Goal: Information Seeking & Learning: Learn about a topic

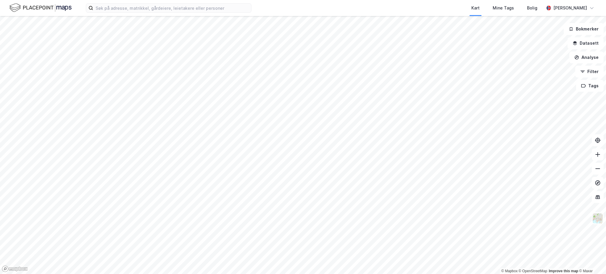
click at [366, 0] on html "Kart Mine Tags Bolig [PERSON_NAME] © Mapbox © OpenStreetMap Improve this map © …" at bounding box center [303, 137] width 606 height 274
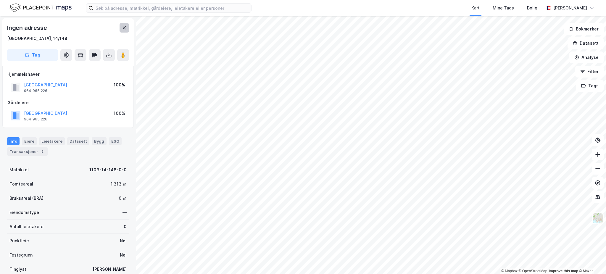
click at [120, 28] on button at bounding box center [124, 27] width 9 height 9
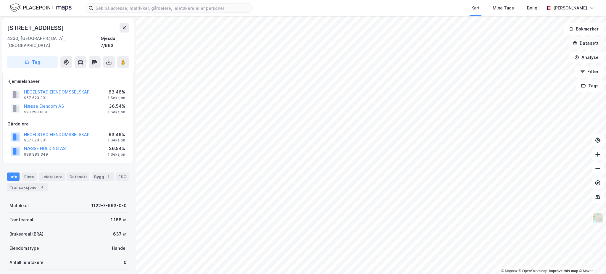
click at [593, 40] on button "Datasett" at bounding box center [586, 43] width 36 height 12
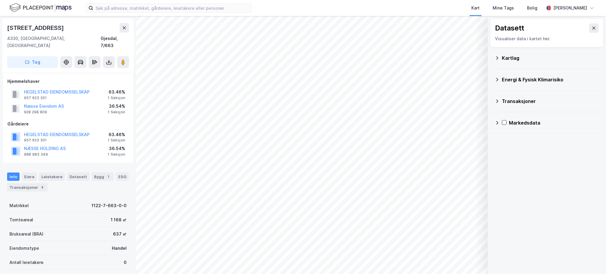
click at [518, 54] on div "Kartlag" at bounding box center [550, 57] width 97 height 7
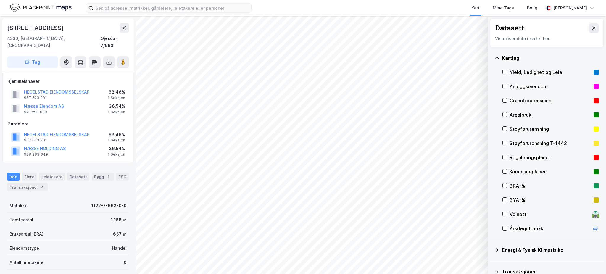
click at [544, 157] on div "Reguleringsplaner" at bounding box center [551, 157] width 82 height 7
click at [505, 155] on icon at bounding box center [505, 157] width 4 height 4
click at [504, 227] on icon at bounding box center [505, 228] width 4 height 4
click at [456, 258] on button "Vis" at bounding box center [457, 258] width 49 height 9
click at [474, 243] on icon at bounding box center [476, 245] width 5 height 5
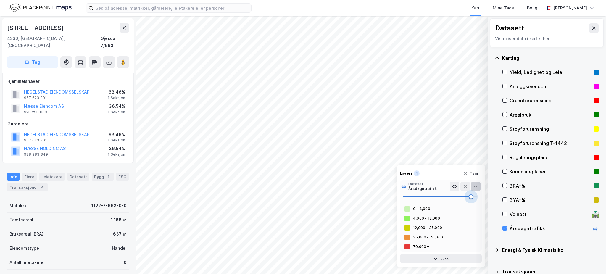
drag, startPoint x: 415, startPoint y: 195, endPoint x: 476, endPoint y: 198, distance: 60.4
click at [474, 198] on span at bounding box center [471, 196] width 5 height 5
drag, startPoint x: 449, startPoint y: 200, endPoint x: 445, endPoint y: 200, distance: 3.9
click at [447, 199] on span at bounding box center [449, 196] width 5 height 5
type input "57"
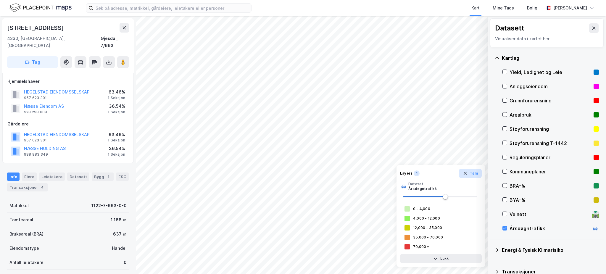
click at [469, 174] on button "Tøm" at bounding box center [470, 173] width 23 height 9
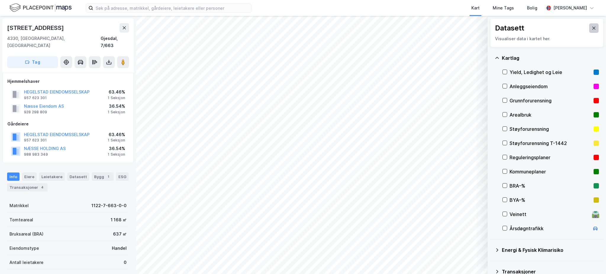
click at [592, 26] on icon at bounding box center [594, 28] width 5 height 5
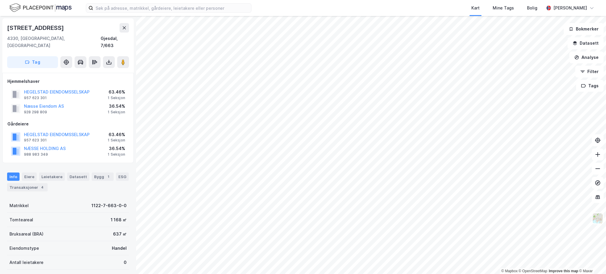
click at [117, 32] on div "[STREET_ADDRESS]" at bounding box center [68, 27] width 122 height 9
click at [125, 29] on icon at bounding box center [124, 27] width 5 height 5
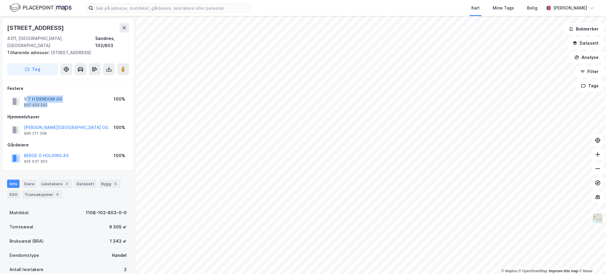
drag, startPoint x: 69, startPoint y: 104, endPoint x: 25, endPoint y: 98, distance: 44.2
click at [25, 98] on div "S T H EIENDOM AS 937 420 242 100%" at bounding box center [67, 101] width 121 height 14
click at [77, 117] on div "Hjemmelshaver" at bounding box center [67, 116] width 121 height 7
drag, startPoint x: 67, startPoint y: 99, endPoint x: 24, endPoint y: 95, distance: 42.8
click at [24, 95] on div "S T H EIENDOM AS 937 420 242 100%" at bounding box center [67, 101] width 121 height 14
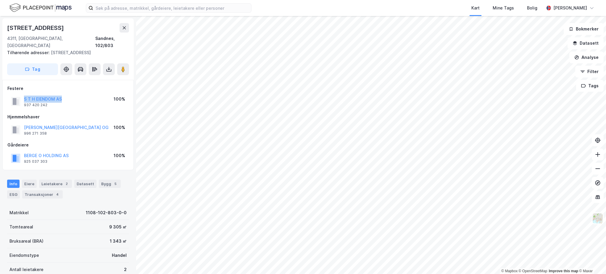
copy button "S T H EIENDOM AS"
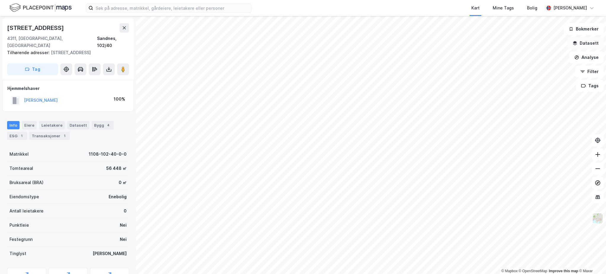
click at [583, 42] on button "Datasett" at bounding box center [586, 43] width 36 height 12
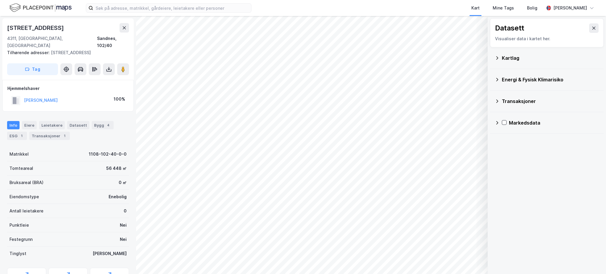
click at [544, 61] on div "Kartlag" at bounding box center [550, 57] width 97 height 7
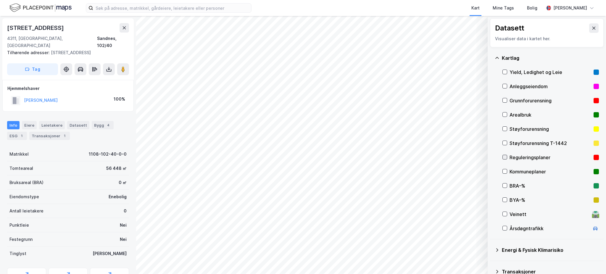
click at [505, 155] on div at bounding box center [505, 157] width 5 height 5
click at [506, 158] on icon at bounding box center [505, 157] width 4 height 4
click at [510, 170] on div "Kommuneplaner" at bounding box center [551, 171] width 82 height 7
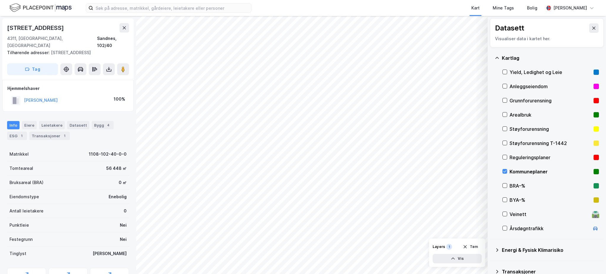
click at [514, 170] on div "Kommuneplaner" at bounding box center [551, 171] width 82 height 7
click at [517, 159] on div "Reguleringsplaner" at bounding box center [551, 157] width 82 height 7
click at [524, 156] on div "Reguleringsplaner" at bounding box center [551, 157] width 82 height 7
click at [523, 175] on div "Kommuneplaner" at bounding box center [551, 171] width 82 height 7
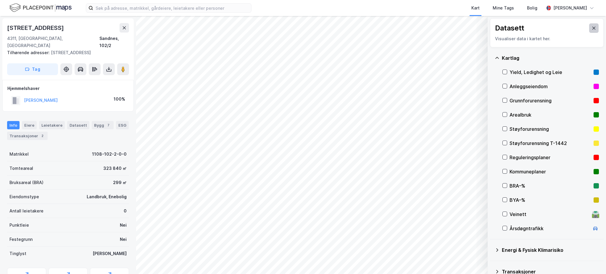
click at [592, 28] on icon at bounding box center [594, 28] width 5 height 5
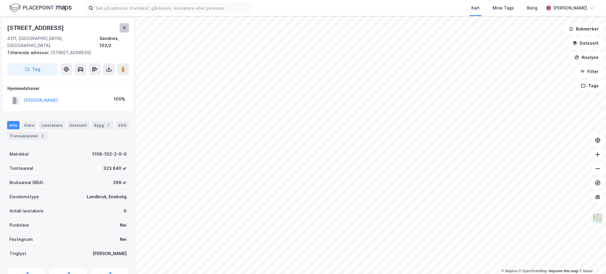
click at [126, 27] on icon at bounding box center [124, 27] width 5 height 5
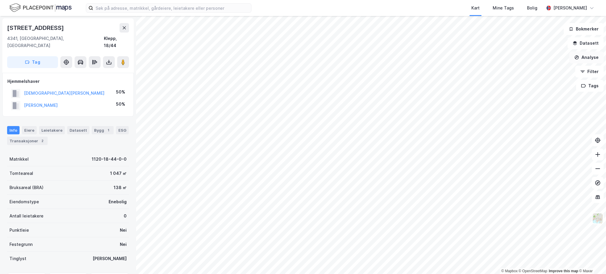
click at [597, 53] on button "Analyse" at bounding box center [586, 58] width 34 height 12
click at [589, 44] on button "Datasett" at bounding box center [586, 43] width 36 height 12
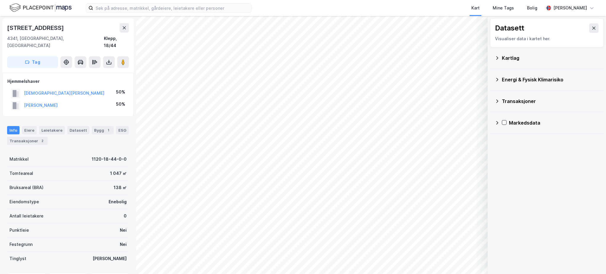
click at [522, 60] on div "Kartlag" at bounding box center [550, 57] width 97 height 7
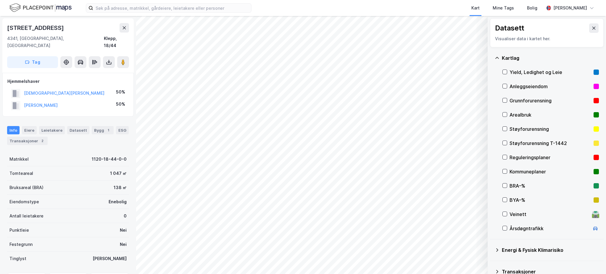
click at [532, 158] on div "Reguleringsplaner" at bounding box center [551, 157] width 82 height 7
click at [592, 26] on icon at bounding box center [594, 28] width 5 height 5
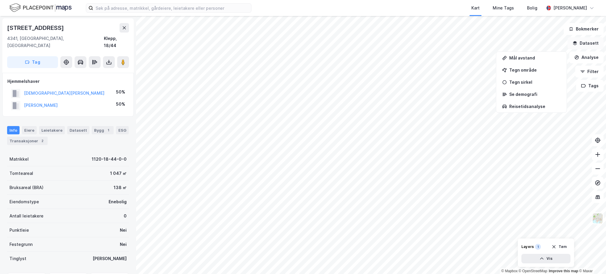
click at [596, 41] on button "Datasett" at bounding box center [586, 43] width 36 height 12
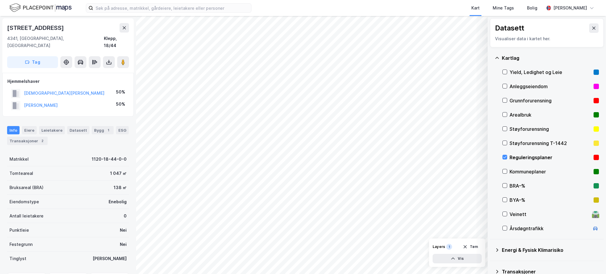
click at [519, 154] on div "Reguleringsplaner" at bounding box center [551, 157] width 82 height 7
click at [590, 30] on button at bounding box center [593, 27] width 9 height 9
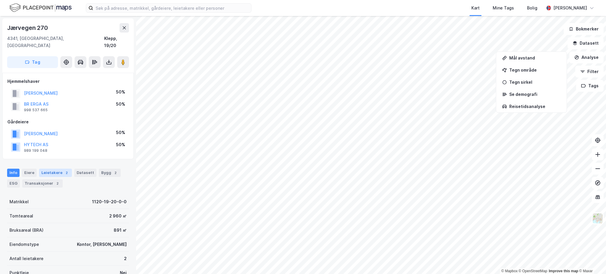
click at [54, 169] on div "Leietakere 2" at bounding box center [55, 173] width 33 height 8
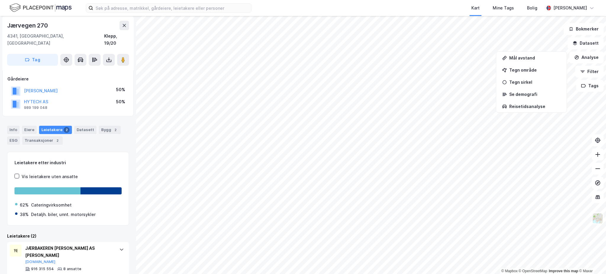
scroll to position [82, 0]
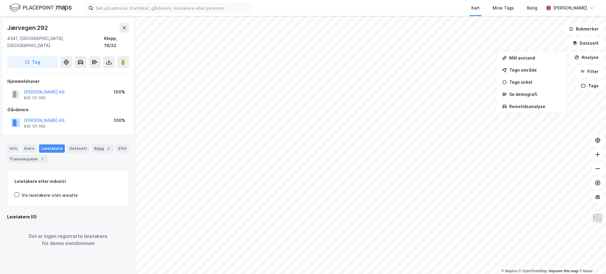
click at [344, 12] on div "Kart Mine Tags Bolig [PERSON_NAME] © Mapbox © OpenStreetMap Improve this map © …" at bounding box center [303, 137] width 606 height 274
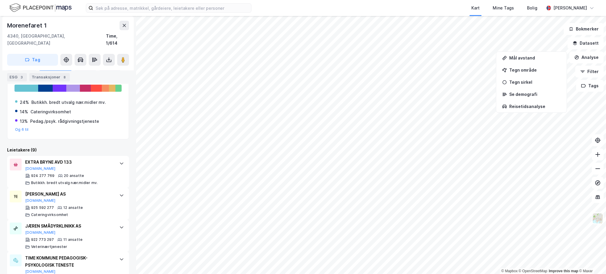
scroll to position [161, 0]
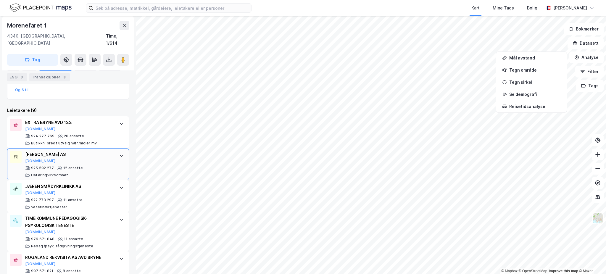
click at [87, 157] on div "[PERSON_NAME] AS [DOMAIN_NAME] 925 592 277 12 ansatte Cateringvirksomhet" at bounding box center [69, 164] width 88 height 27
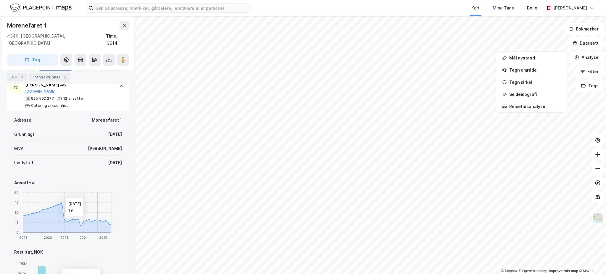
scroll to position [200, 0]
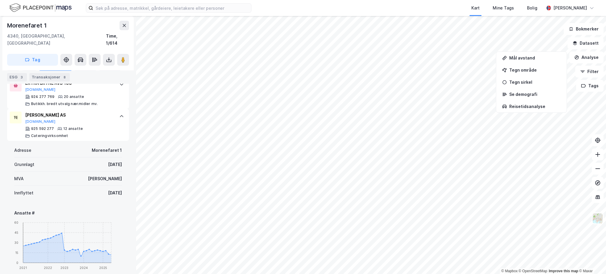
click at [89, 160] on div "Grunnlagt [DATE]" at bounding box center [68, 164] width 108 height 14
drag, startPoint x: 92, startPoint y: 186, endPoint x: 115, endPoint y: 186, distance: 22.2
click at [115, 189] on div "[DATE]" at bounding box center [115, 192] width 14 height 7
click at [84, 126] on div "925 592 277 12 ansatte Cateringvirksomhet" at bounding box center [69, 132] width 88 height 12
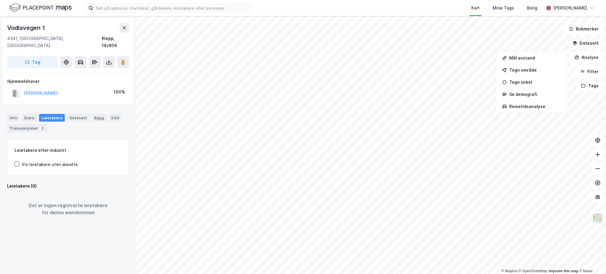
click at [592, 41] on button "Datasett" at bounding box center [586, 43] width 36 height 12
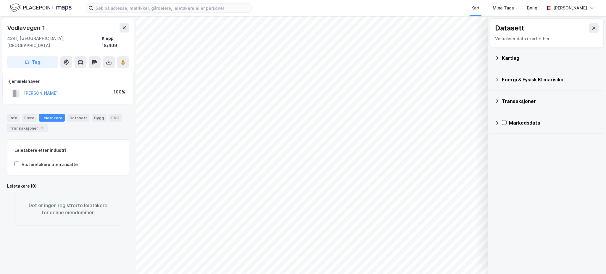
click at [545, 61] on div "Kartlag" at bounding box center [550, 57] width 97 height 7
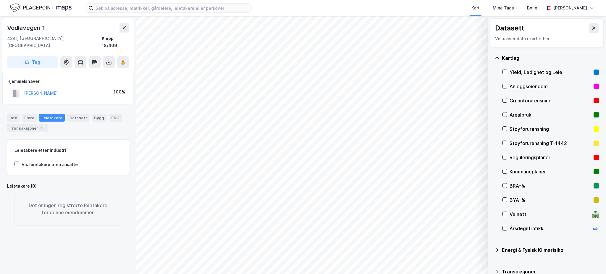
click at [534, 159] on div "Reguleringsplaner" at bounding box center [551, 157] width 82 height 7
click at [541, 169] on div "Kommuneplaner" at bounding box center [551, 171] width 82 height 7
click at [538, 169] on div "Kommuneplaner" at bounding box center [551, 171] width 82 height 7
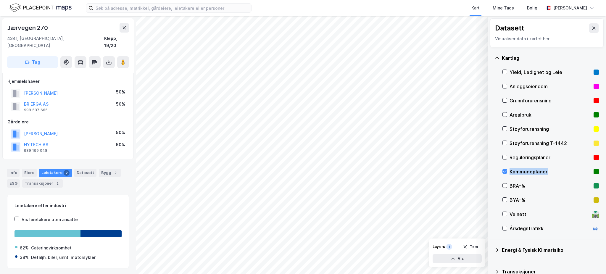
scroll to position [11, 0]
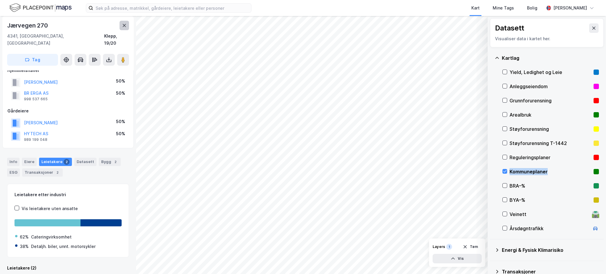
click at [123, 24] on icon at bounding box center [124, 25] width 3 height 3
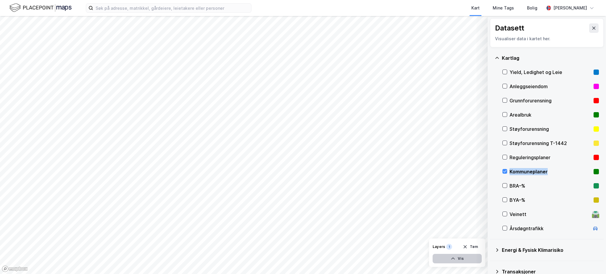
click at [452, 259] on icon "button" at bounding box center [453, 258] width 5 height 5
click at [471, 244] on button at bounding box center [475, 245] width 9 height 9
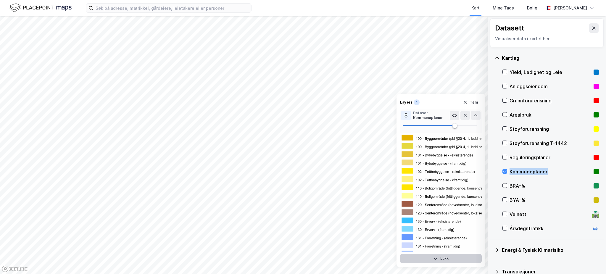
scroll to position [39, 0]
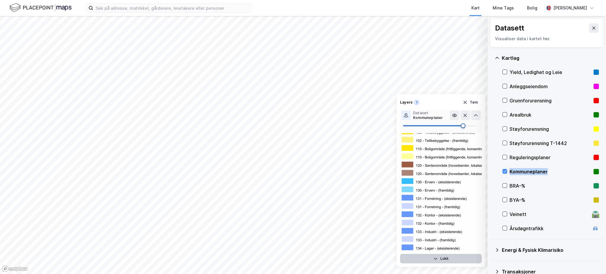
drag, startPoint x: 455, startPoint y: 128, endPoint x: 463, endPoint y: 128, distance: 8.3
click at [463, 128] on span at bounding box center [463, 125] width 5 height 5
type input "60"
drag, startPoint x: 462, startPoint y: 125, endPoint x: 447, endPoint y: 128, distance: 15.4
click at [447, 128] on span at bounding box center [447, 125] width 5 height 5
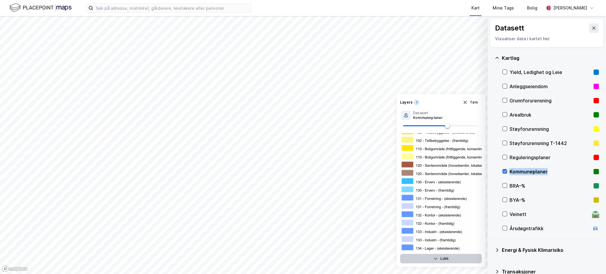
click at [505, 172] on icon at bounding box center [504, 171] width 3 height 2
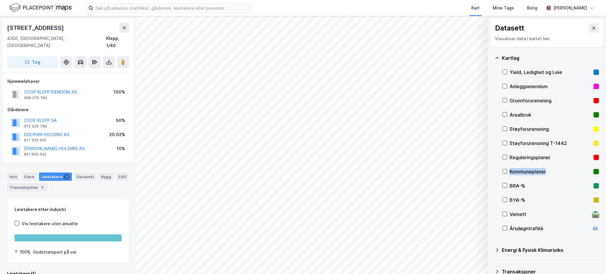
scroll to position [6, 0]
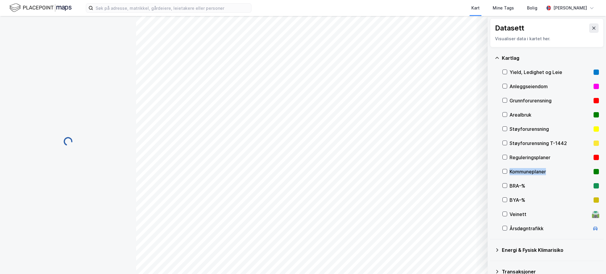
scroll to position [6, 0]
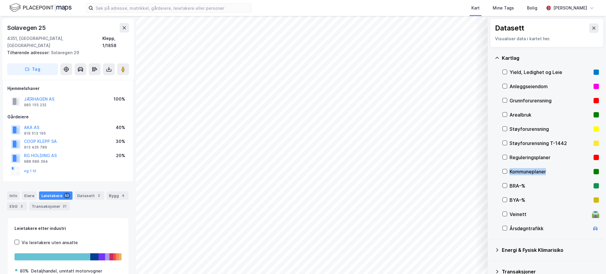
scroll to position [6, 0]
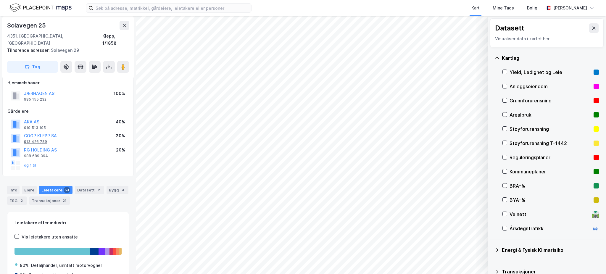
drag, startPoint x: 69, startPoint y: 127, endPoint x: 25, endPoint y: 132, distance: 44.5
click at [25, 132] on div "COOP KLEPP SA 913 426 789 30%" at bounding box center [67, 138] width 121 height 14
click at [29, 186] on div "Eiere" at bounding box center [29, 190] width 15 height 8
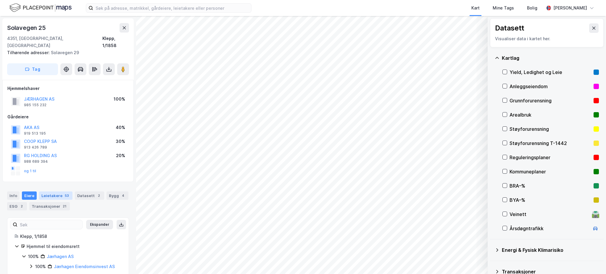
scroll to position [3, 0]
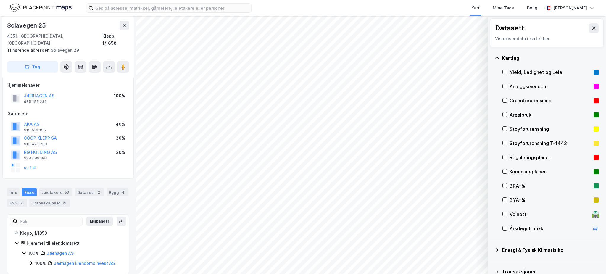
click at [36, 260] on div "100%" at bounding box center [40, 263] width 11 height 7
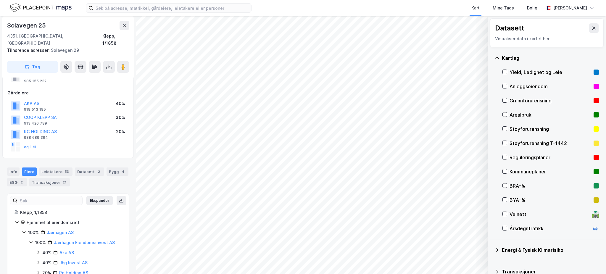
scroll to position [33, 0]
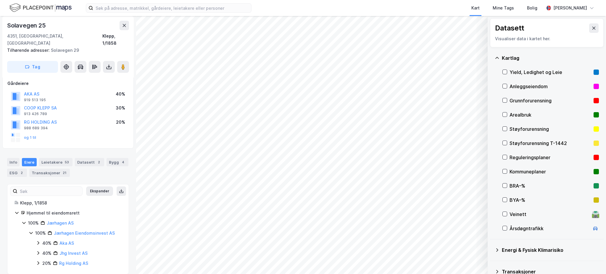
click at [42, 250] on div "40%" at bounding box center [46, 253] width 9 height 7
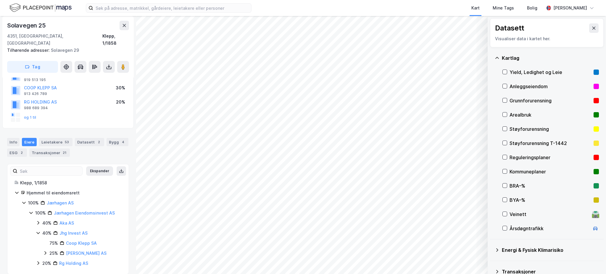
click at [41, 230] on div "40% Jhg Invest AS" at bounding box center [79, 233] width 86 height 7
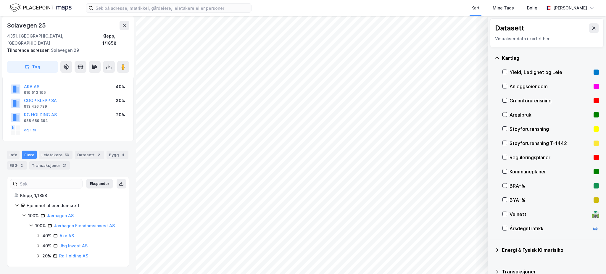
scroll to position [34, 0]
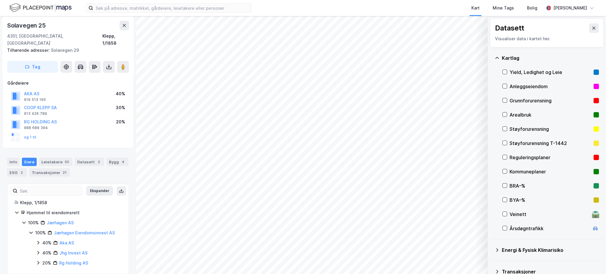
click at [41, 260] on div "20% Rg Holding AS" at bounding box center [79, 263] width 86 height 7
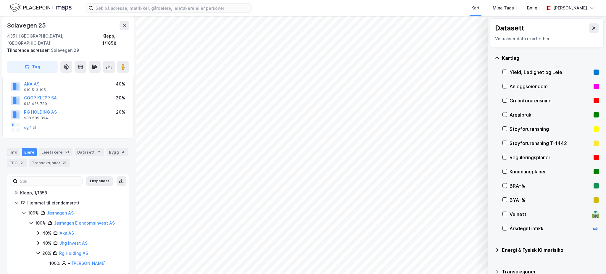
click at [41, 240] on div "40% Jhg Invest AS" at bounding box center [79, 243] width 86 height 7
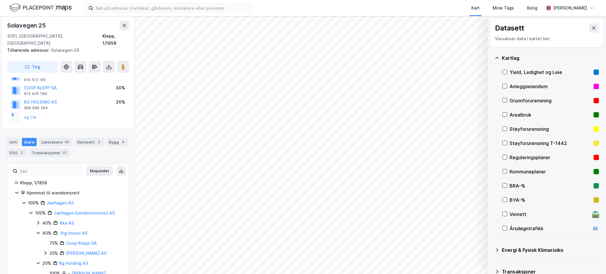
click at [51, 250] on div "25%" at bounding box center [53, 253] width 9 height 7
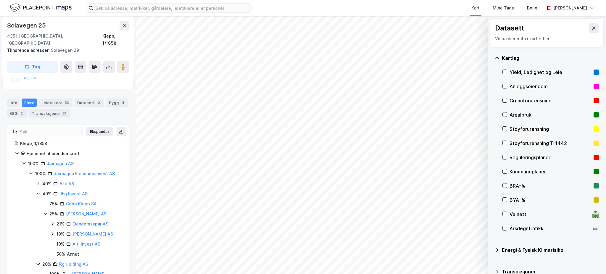
click at [44, 211] on icon at bounding box center [45, 213] width 5 height 5
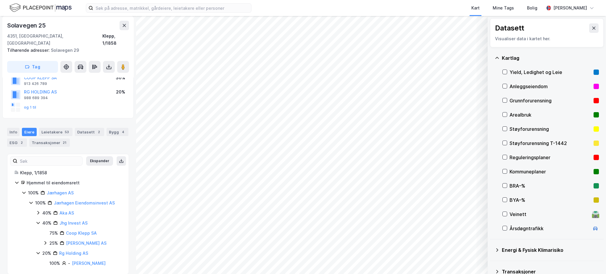
click at [41, 210] on div "40% Aka AS" at bounding box center [79, 213] width 86 height 7
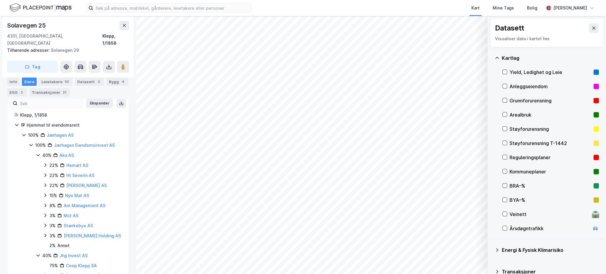
scroll to position [133, 0]
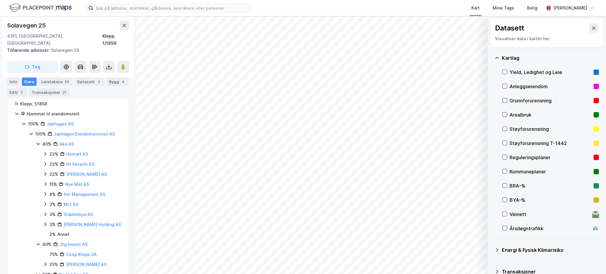
click at [47, 201] on div "3% Mct AS" at bounding box center [82, 204] width 79 height 7
click at [47, 192] on icon at bounding box center [45, 194] width 5 height 5
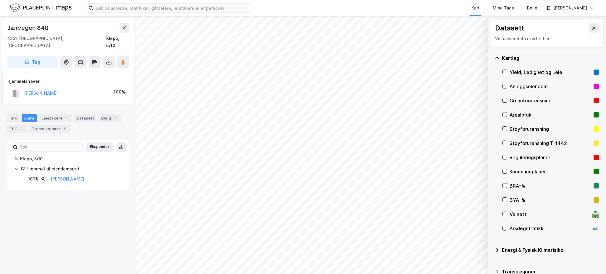
click at [191, 274] on html "Kart Mine Tags Bolig [PERSON_NAME] © Mapbox © OpenStreetMap Improve this map © …" at bounding box center [303, 137] width 606 height 274
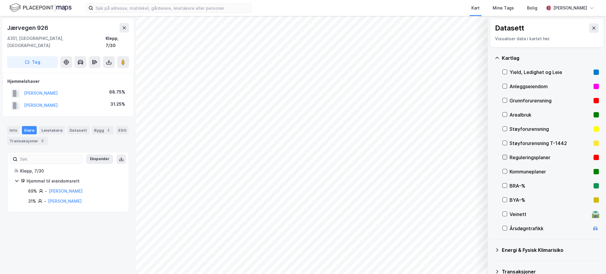
click at [504, 157] on icon at bounding box center [505, 157] width 4 height 4
click at [503, 157] on icon at bounding box center [505, 157] width 4 height 4
click at [506, 173] on icon at bounding box center [505, 171] width 4 height 4
click at [503, 170] on icon at bounding box center [505, 171] width 4 height 4
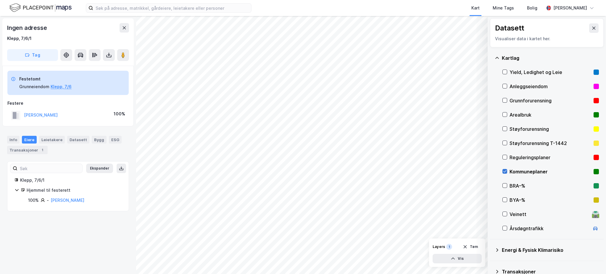
click at [504, 172] on icon at bounding box center [505, 171] width 4 height 4
click at [507, 170] on div at bounding box center [505, 171] width 5 height 5
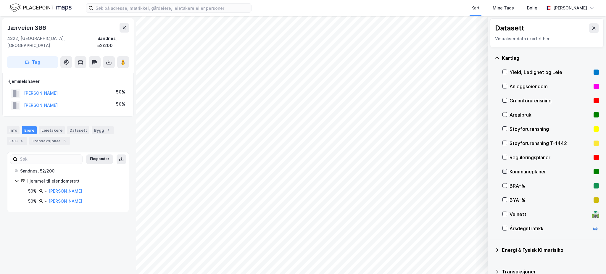
click at [507, 170] on div "Kommuneplaner" at bounding box center [551, 172] width 96 height 14
click at [265, 274] on html "Kart Mine Tags Bolig [PERSON_NAME] © Mapbox © OpenStreetMap Improve this map © …" at bounding box center [303, 137] width 606 height 274
click at [503, 170] on icon at bounding box center [505, 171] width 4 height 4
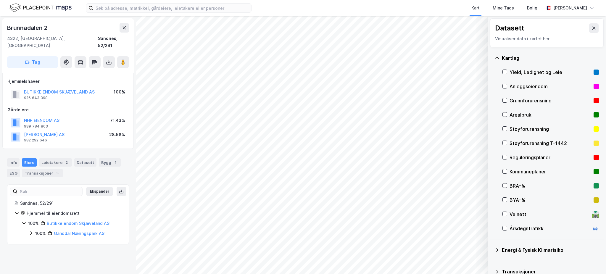
click at [297, 274] on html "Kart Mine Tags Bolig [PERSON_NAME] © Mapbox © OpenStreetMap Improve this map © …" at bounding box center [303, 137] width 606 height 274
click at [361, 274] on html "Kart Mine Tags Bolig [PERSON_NAME] © Mapbox © OpenStreetMap Improve this map © …" at bounding box center [303, 137] width 606 height 274
click at [503, 171] on icon at bounding box center [505, 171] width 4 height 4
click at [505, 170] on icon at bounding box center [505, 171] width 4 height 4
click at [195, 0] on html "Kart Mine Tags Bolig [PERSON_NAME] © Mapbox © OpenStreetMap Improve this map © …" at bounding box center [303, 137] width 606 height 274
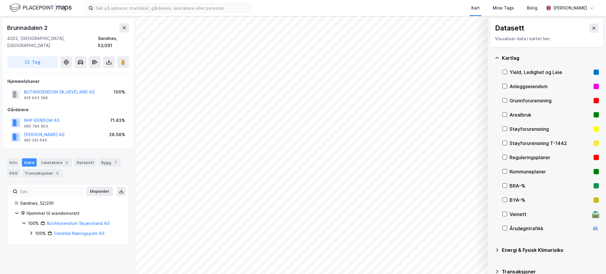
click at [291, 274] on html "Kart Mine Tags Bolig [PERSON_NAME] © Mapbox © OpenStreetMap Improve this map © …" at bounding box center [303, 137] width 606 height 274
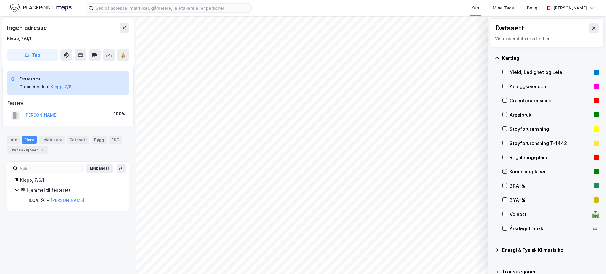
click at [505, 171] on icon at bounding box center [504, 171] width 3 height 2
click at [505, 171] on icon at bounding box center [505, 171] width 4 height 4
click at [280, 274] on html "Kart Mine Tags Bolig [PERSON_NAME] © Mapbox © OpenStreetMap Improve this map © …" at bounding box center [303, 137] width 606 height 274
click at [363, 274] on html "Kart Mine Tags Bolig [PERSON_NAME] © Mapbox © OpenStreetMap Improve this map © …" at bounding box center [303, 137] width 606 height 274
click at [507, 157] on icon at bounding box center [505, 157] width 4 height 4
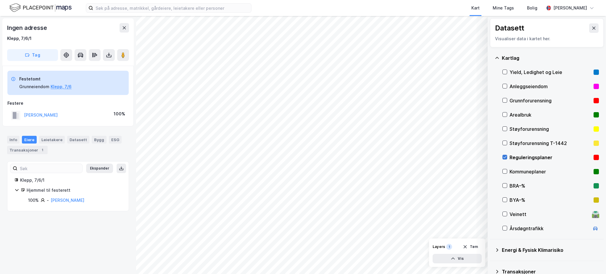
click at [505, 159] on icon at bounding box center [505, 157] width 4 height 4
click at [506, 172] on icon at bounding box center [505, 171] width 4 height 4
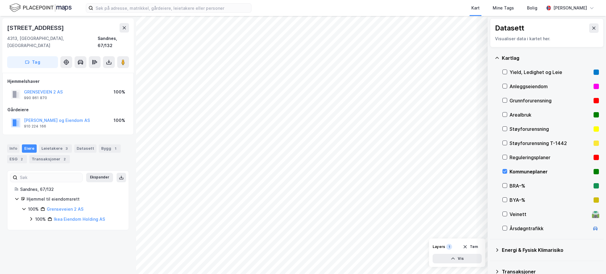
click at [508, 171] on div "Kommuneplaner" at bounding box center [551, 172] width 96 height 14
click at [515, 157] on div "Reguleringsplaner" at bounding box center [551, 157] width 82 height 7
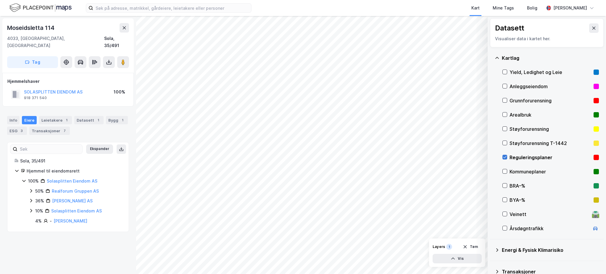
click at [506, 157] on icon at bounding box center [505, 157] width 4 height 4
click at [508, 155] on div "Reguleringsplaner" at bounding box center [551, 157] width 96 height 14
click at [518, 157] on div "Reguleringsplaner" at bounding box center [551, 157] width 82 height 7
click at [519, 170] on div "Kommuneplaner" at bounding box center [551, 171] width 82 height 7
click at [468, 262] on button "Vis" at bounding box center [457, 258] width 49 height 9
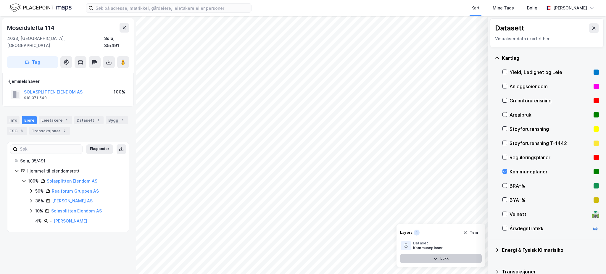
click at [453, 256] on button "Lukk" at bounding box center [441, 258] width 82 height 9
click at [474, 258] on button "Vis" at bounding box center [457, 258] width 49 height 9
click at [455, 245] on icon at bounding box center [454, 245] width 5 height 5
click at [454, 244] on icon at bounding box center [454, 245] width 5 height 5
click at [475, 243] on button at bounding box center [475, 245] width 9 height 9
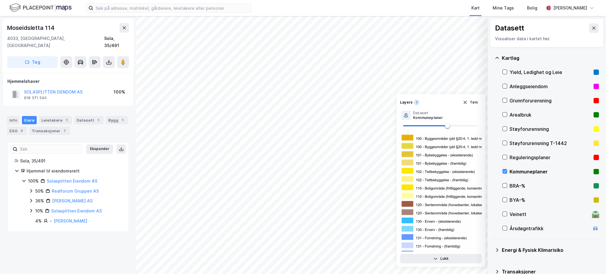
click at [508, 170] on div "Kommuneplaner" at bounding box center [551, 172] width 96 height 14
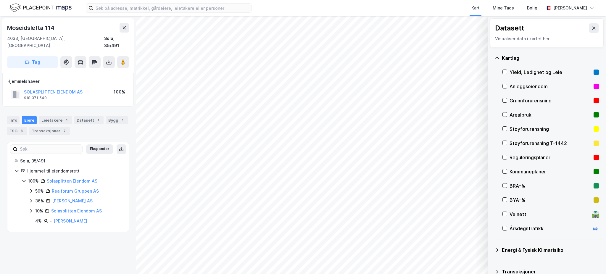
click at [514, 156] on div "Reguleringsplaner" at bounding box center [551, 157] width 82 height 7
click at [458, 255] on button "Vis" at bounding box center [457, 258] width 49 height 9
click at [473, 243] on button at bounding box center [475, 245] width 9 height 9
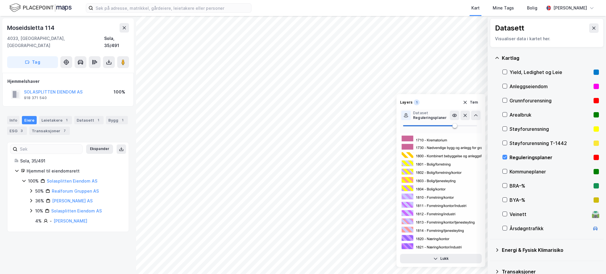
scroll to position [1697, 0]
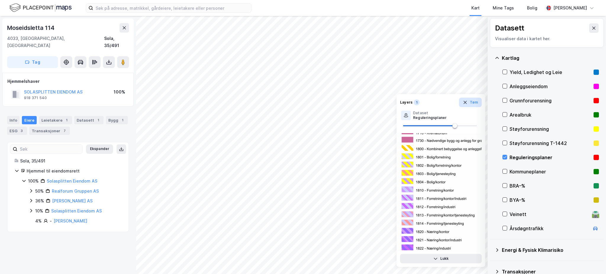
click at [470, 102] on button "Tøm" at bounding box center [470, 102] width 23 height 9
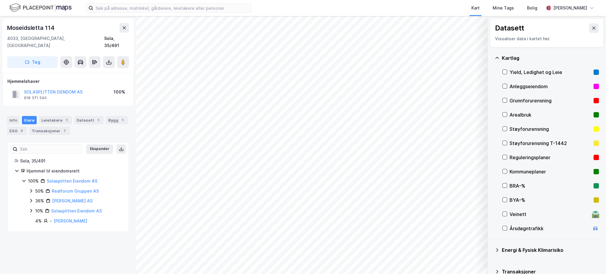
click at [511, 172] on div "Kommuneplaner" at bounding box center [551, 171] width 82 height 7
click at [524, 155] on div "Reguleringsplaner" at bounding box center [551, 157] width 82 height 7
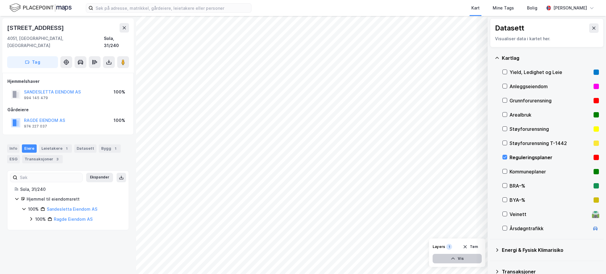
click at [457, 263] on button "Vis" at bounding box center [457, 258] width 49 height 9
click at [479, 246] on button at bounding box center [475, 245] width 9 height 9
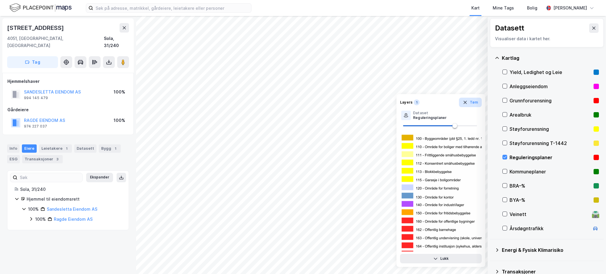
click at [477, 102] on button "Tøm" at bounding box center [470, 102] width 23 height 9
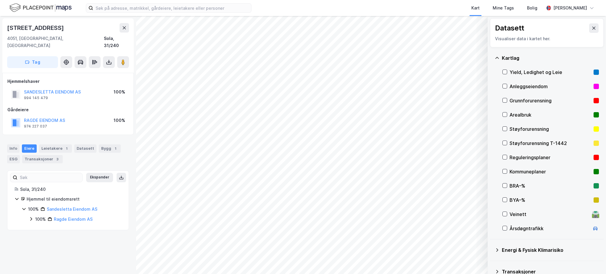
click at [551, 157] on div "Reguleringsplaner" at bounding box center [551, 157] width 82 height 7
click at [474, 262] on button "Vis" at bounding box center [457, 258] width 49 height 9
click at [474, 247] on icon at bounding box center [476, 245] width 5 height 5
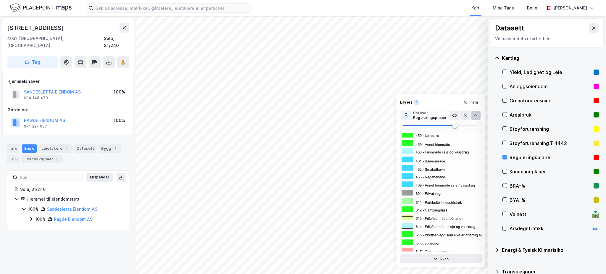
scroll to position [631, 0]
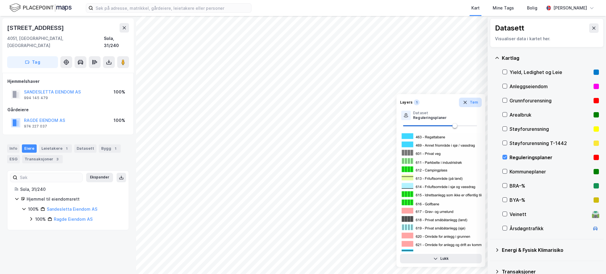
click at [472, 104] on button "Tøm" at bounding box center [470, 102] width 23 height 9
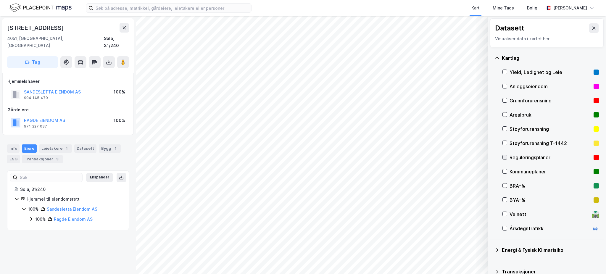
click at [505, 157] on icon at bounding box center [504, 157] width 3 height 2
click at [504, 157] on icon at bounding box center [505, 157] width 4 height 4
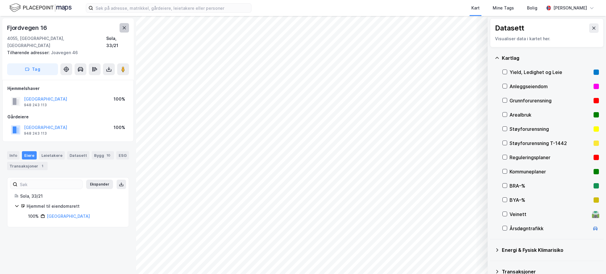
click at [125, 28] on icon at bounding box center [124, 27] width 3 height 3
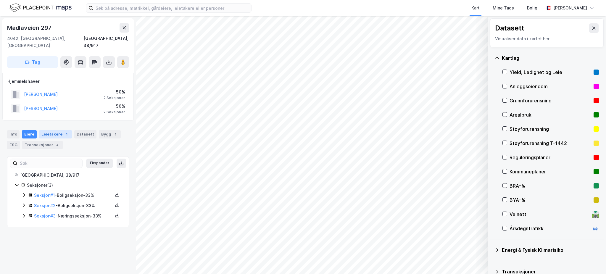
click at [65, 131] on div "1" at bounding box center [67, 134] width 6 height 6
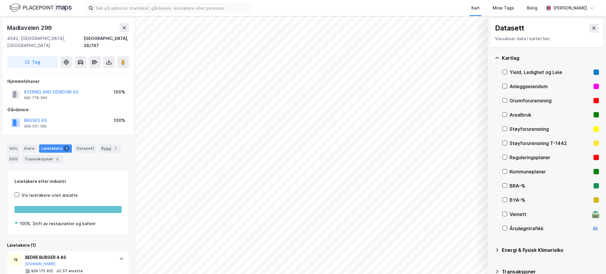
scroll to position [9, 0]
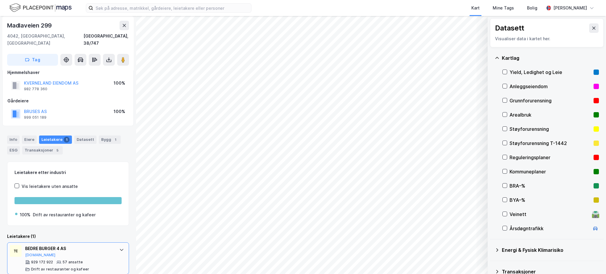
click at [87, 245] on div "BEDRE BURGER 4 AS" at bounding box center [69, 248] width 88 height 7
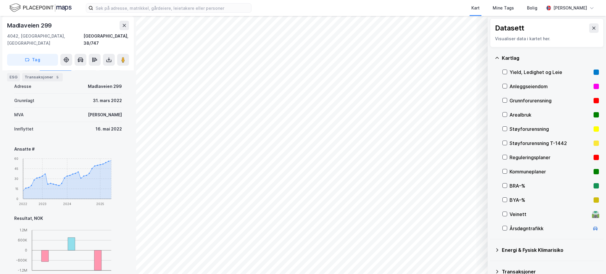
scroll to position [246, 0]
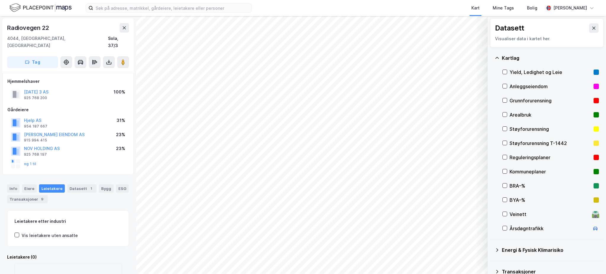
scroll to position [30, 0]
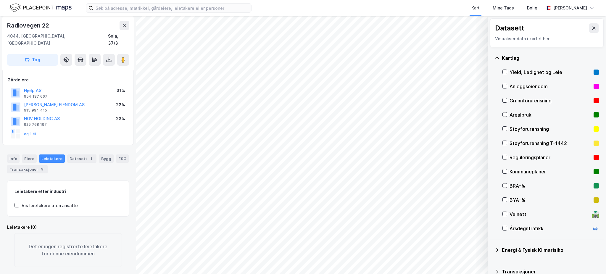
click at [359, 3] on div "Kart Mine Tags Bolig [PERSON_NAME] © Mapbox © OpenStreetMap Improve this map © …" at bounding box center [303, 137] width 606 height 274
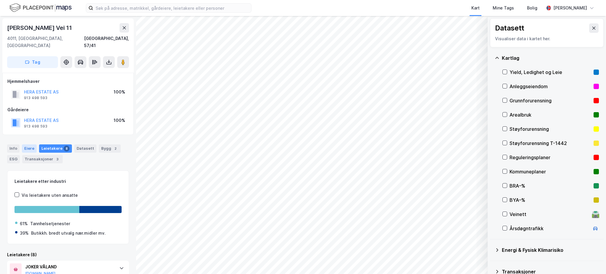
click at [32, 144] on div "Eiere" at bounding box center [29, 148] width 15 height 8
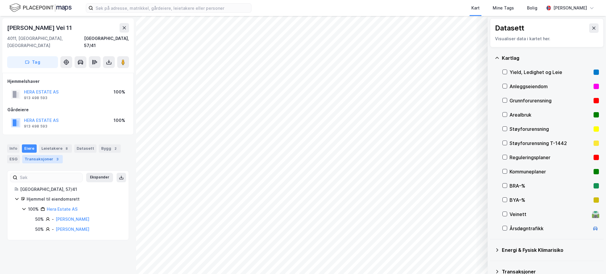
click at [54, 156] on div "3" at bounding box center [57, 159] width 6 height 6
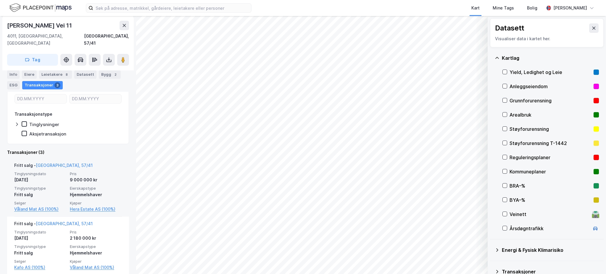
scroll to position [134, 0]
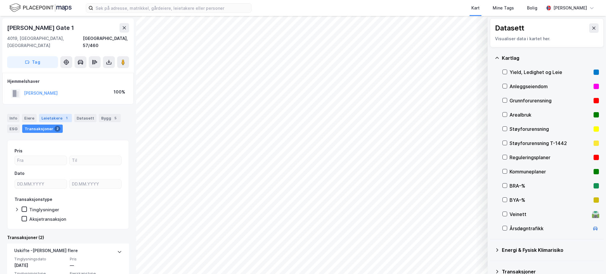
click at [57, 114] on div "Leietakere 1" at bounding box center [55, 118] width 33 height 8
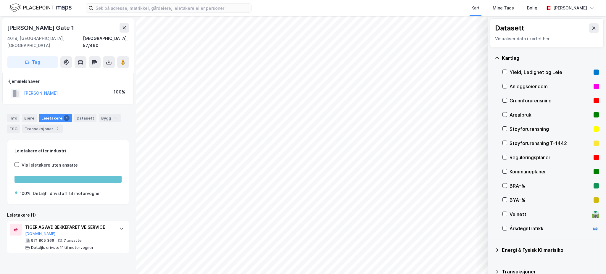
click at [5, 111] on div "Info [PERSON_NAME] 1 Datasett Bygg 5 ESG Transaksjoner 2" at bounding box center [68, 121] width 136 height 28
click at [18, 107] on div "Info [PERSON_NAME] 1 Datasett Bygg 5 ESG Transaksjoner 2" at bounding box center [68, 121] width 136 height 28
click at [17, 114] on div "Info" at bounding box center [13, 118] width 12 height 8
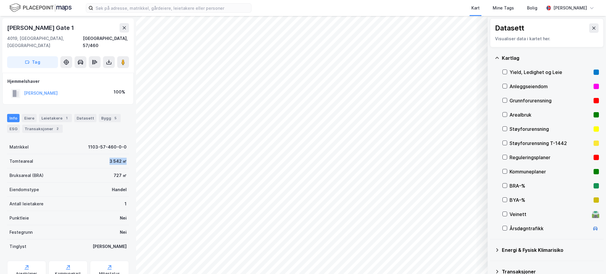
drag, startPoint x: 102, startPoint y: 154, endPoint x: 120, endPoint y: 156, distance: 17.3
click at [120, 156] on div "Tomteareal 3 542 ㎡" at bounding box center [68, 161] width 122 height 14
click at [120, 158] on div "3 542 ㎡" at bounding box center [118, 161] width 17 height 7
click at [592, 27] on icon at bounding box center [594, 28] width 5 height 5
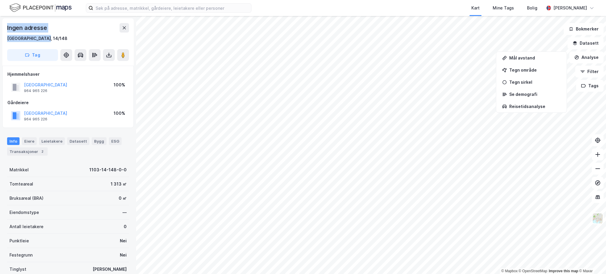
drag, startPoint x: 2, startPoint y: 18, endPoint x: 54, endPoint y: 41, distance: 56.4
click at [54, 41] on div "Ingen adresse [GEOGRAPHIC_DATA], 14/148 Tag Hjemmelshaver [GEOGRAPHIC_DATA] 964…" at bounding box center [68, 145] width 136 height 258
click at [61, 34] on div "Ingen adresse [GEOGRAPHIC_DATA], 14/148" at bounding box center [68, 32] width 122 height 19
click at [124, 28] on icon at bounding box center [124, 27] width 3 height 3
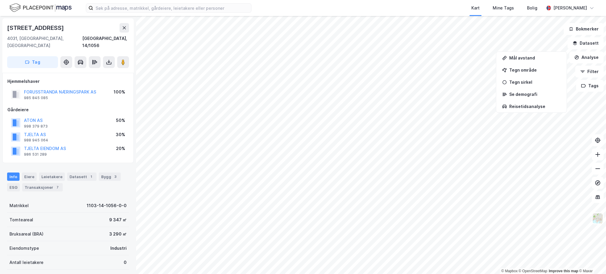
scroll to position [0, 0]
click at [417, 8] on div "Kart Mine Tags Bolig" at bounding box center [412, 8] width 264 height 16
click at [600, 44] on button "Datasett" at bounding box center [586, 43] width 36 height 12
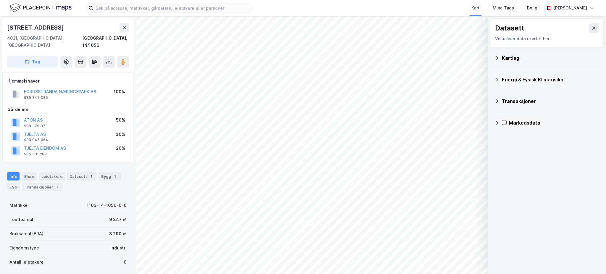
click at [527, 63] on div "Kartlag" at bounding box center [547, 58] width 104 height 14
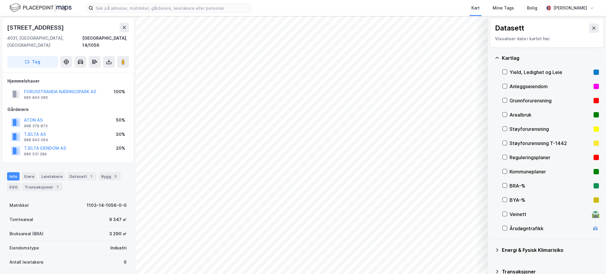
click at [534, 156] on div "Reguleringsplaner" at bounding box center [551, 157] width 82 height 7
click at [505, 155] on icon at bounding box center [505, 157] width 4 height 4
click at [157, 12] on input at bounding box center [172, 8] width 158 height 9
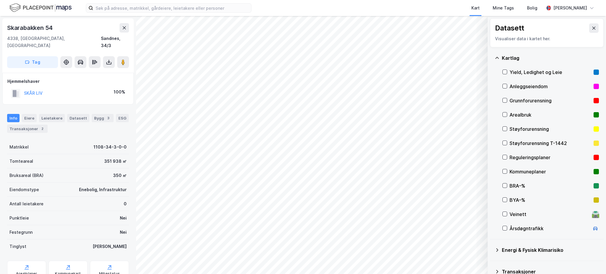
scroll to position [0, 0]
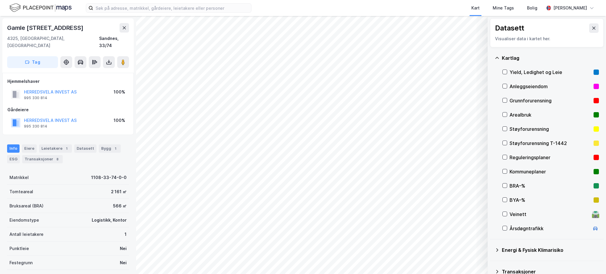
scroll to position [0, 0]
click at [31, 144] on div "Eiere" at bounding box center [29, 148] width 15 height 8
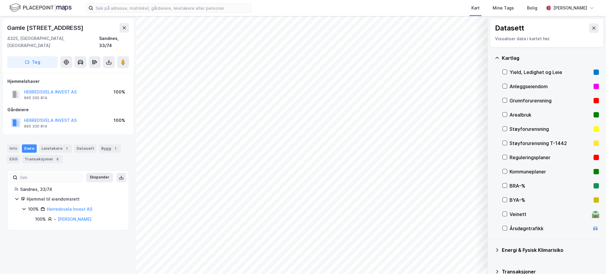
drag, startPoint x: 122, startPoint y: 81, endPoint x: 108, endPoint y: 89, distance: 16.0
drag, startPoint x: 108, startPoint y: 89, endPoint x: 81, endPoint y: 252, distance: 165.0
click at [83, 255] on div "[GEOGRAPHIC_DATA] 170 4325, [GEOGRAPHIC_DATA], [GEOGRAPHIC_DATA] [GEOGRAPHIC_DA…" at bounding box center [68, 145] width 136 height 258
click at [57, 144] on div "Leietakere 1" at bounding box center [55, 148] width 33 height 8
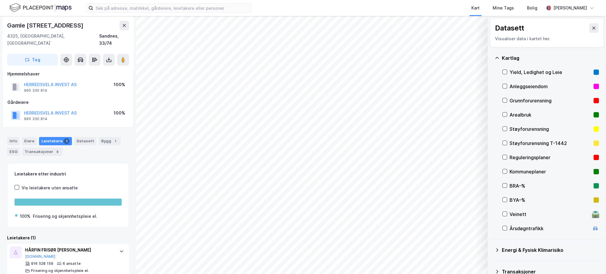
scroll to position [9, 0]
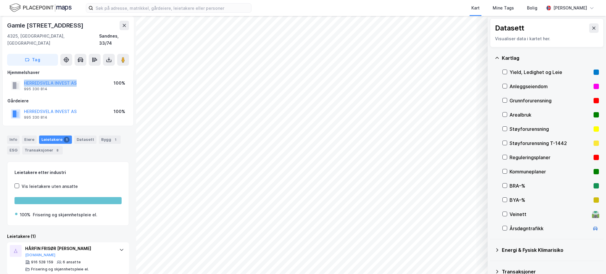
drag, startPoint x: 85, startPoint y: 74, endPoint x: 22, endPoint y: 76, distance: 62.5
click at [22, 78] on div "HERREDSVELA INVEST AS 995 330 814 100%" at bounding box center [67, 85] width 121 height 14
copy button "HERREDSVELA INVEST AS"
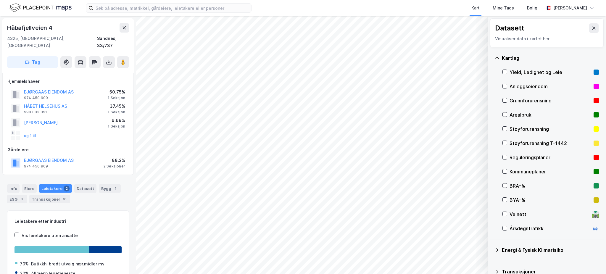
scroll to position [9, 0]
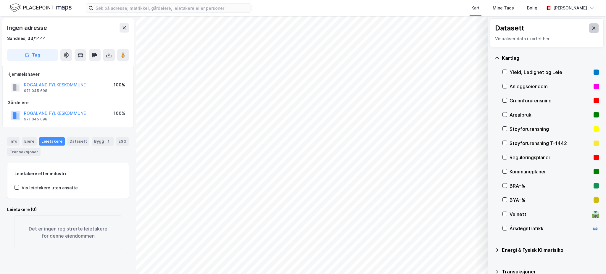
click at [589, 31] on button at bounding box center [593, 27] width 9 height 9
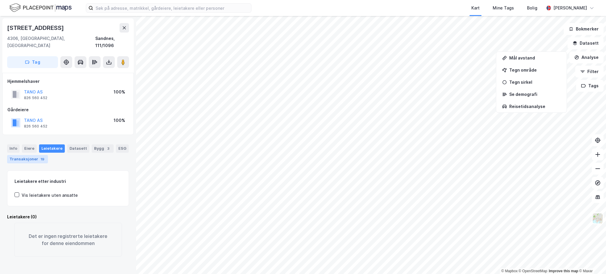
click at [48, 155] on div "Transaksjoner 19" at bounding box center [27, 159] width 41 height 8
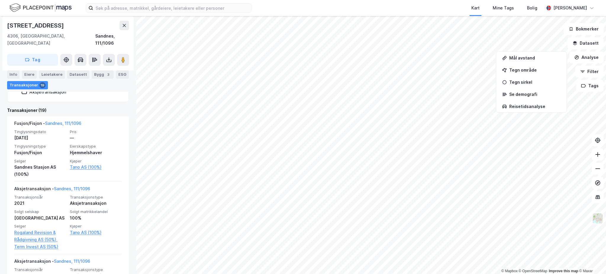
scroll to position [197, 0]
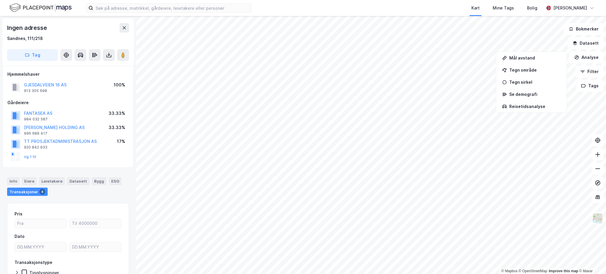
scroll to position [39, 0]
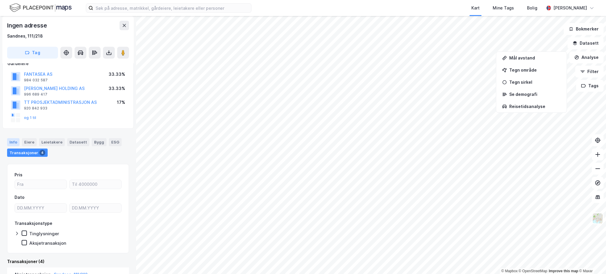
click at [17, 139] on div "Info" at bounding box center [13, 142] width 12 height 8
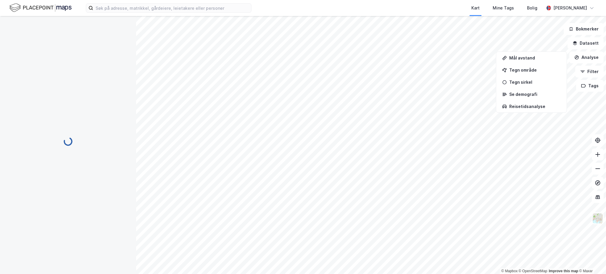
scroll to position [39, 0]
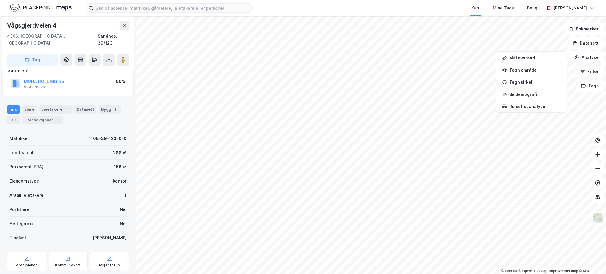
click at [36, 105] on div "Info Eiere Leietakere 1 Datasett Bygg 2 ESG Transaksjoner 3" at bounding box center [68, 114] width 122 height 19
click at [32, 105] on div "Eiere" at bounding box center [29, 109] width 15 height 8
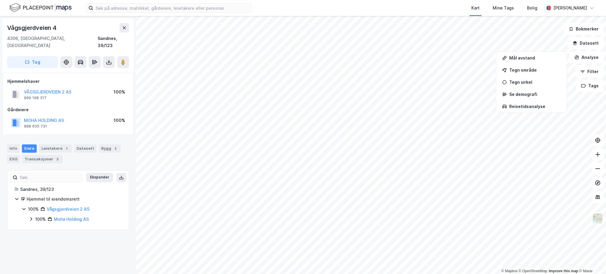
click at [41, 216] on div "100%" at bounding box center [40, 219] width 11 height 7
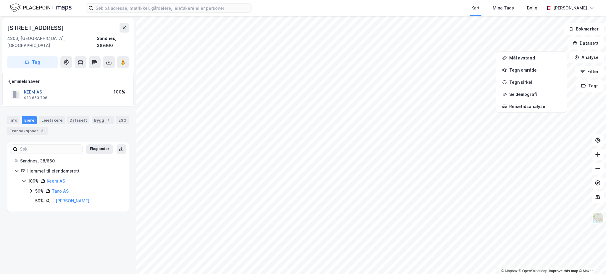
click at [0, 0] on button "KEEM AS" at bounding box center [0, 0] width 0 height 0
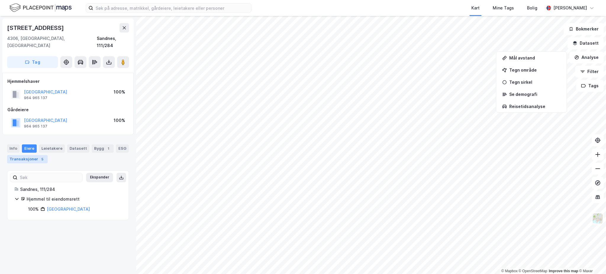
click at [36, 155] on div "Transaksjoner 5" at bounding box center [27, 159] width 41 height 8
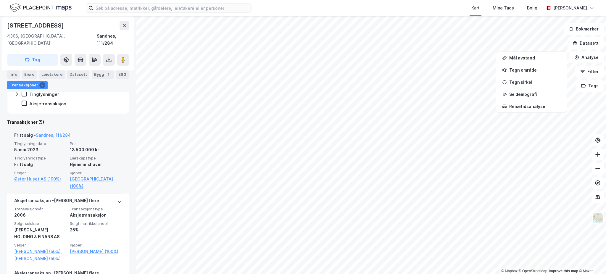
scroll to position [158, 0]
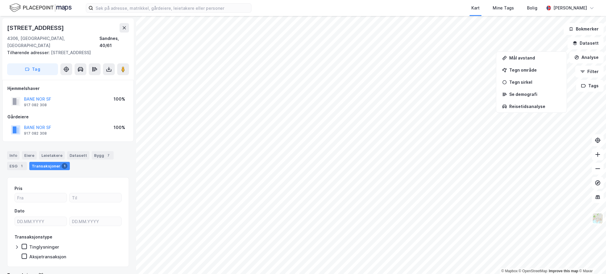
scroll to position [7, 0]
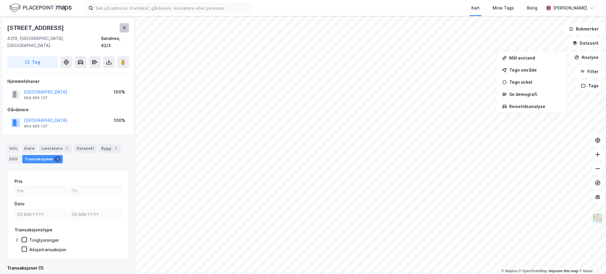
click at [126, 29] on icon at bounding box center [124, 27] width 5 height 5
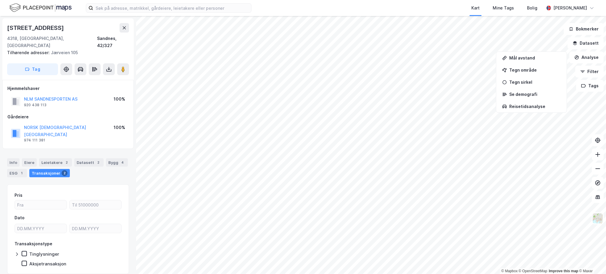
scroll to position [7, 0]
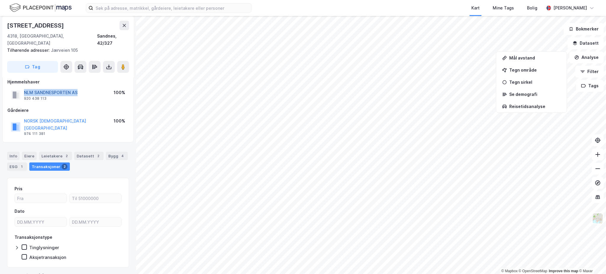
drag, startPoint x: 86, startPoint y: 87, endPoint x: 24, endPoint y: 86, distance: 61.6
click at [24, 88] on div "NLM SANDNESPORTEN AS 920 438 113 100%" at bounding box center [67, 95] width 121 height 14
copy button "NLM SANDNESPORTEN AS"
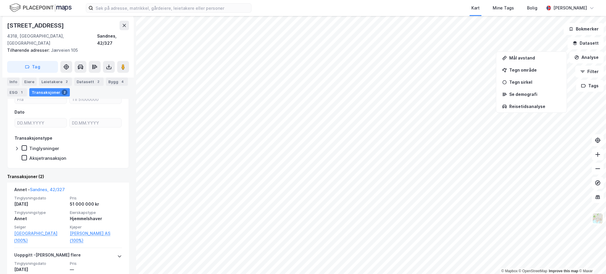
scroll to position [125, 0]
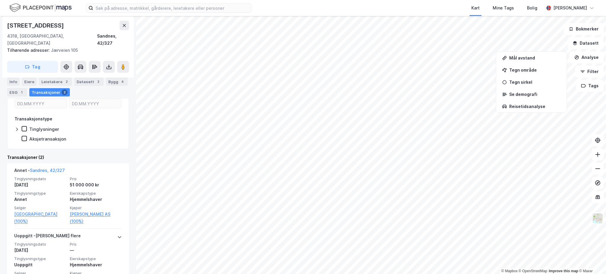
click at [381, 274] on html "Kart Mine Tags Bolig Joakim Neresen © Mapbox © OpenStreetMap Improve this map ©…" at bounding box center [303, 137] width 606 height 274
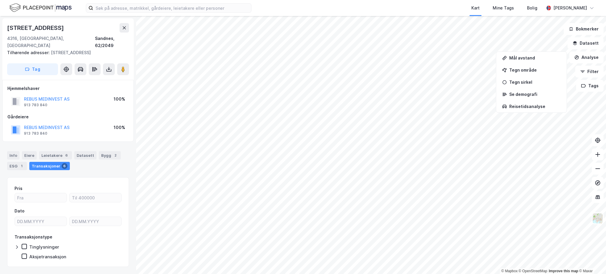
scroll to position [7, 0]
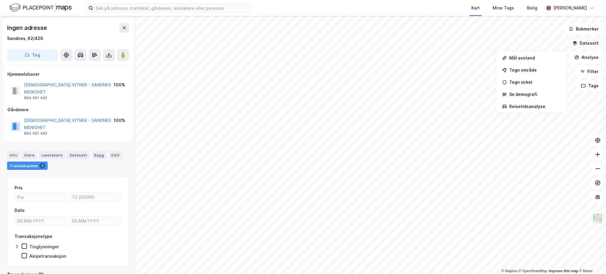
click at [592, 45] on button "Datasett" at bounding box center [586, 43] width 36 height 12
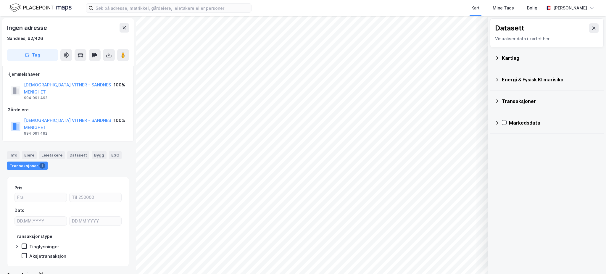
click at [519, 61] on div "Kartlag" at bounding box center [550, 57] width 97 height 7
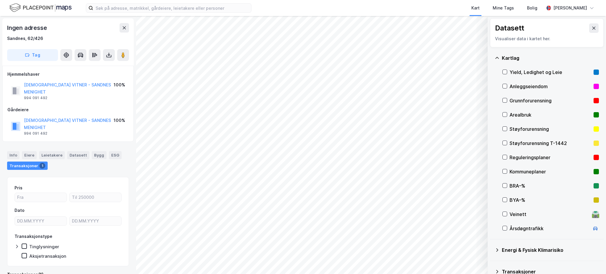
click at [529, 156] on div "Reguleringsplaner" at bounding box center [551, 157] width 82 height 7
click at [444, 255] on div "Layers 1 Tøm Vis" at bounding box center [457, 253] width 56 height 28
click at [446, 258] on button "Vis" at bounding box center [457, 258] width 49 height 9
click at [475, 246] on icon at bounding box center [476, 246] width 4 height 2
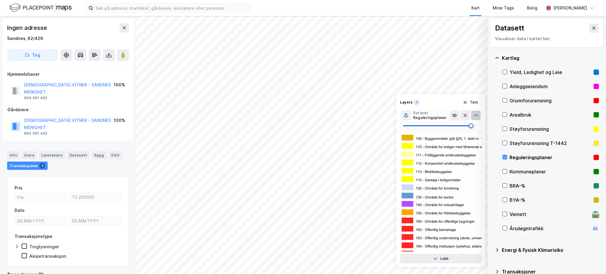
type input "100"
drag, startPoint x: 458, startPoint y: 128, endPoint x: 488, endPoint y: 128, distance: 30.5
click at [490, 127] on div "© Mapbox © OpenStreetMap Improve this map © Maxar Datasett Visualiser data i ka…" at bounding box center [303, 145] width 606 height 258
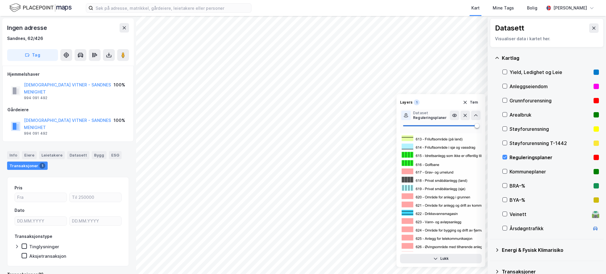
scroll to position [710, 0]
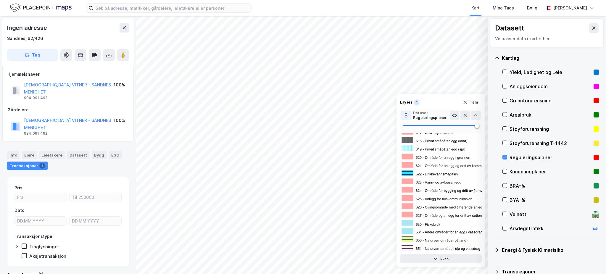
drag, startPoint x: 420, startPoint y: 148, endPoint x: 414, endPoint y: 164, distance: 16.7
click at [455, 114] on icon at bounding box center [454, 115] width 5 height 5
click at [466, 103] on icon "button" at bounding box center [465, 102] width 5 height 5
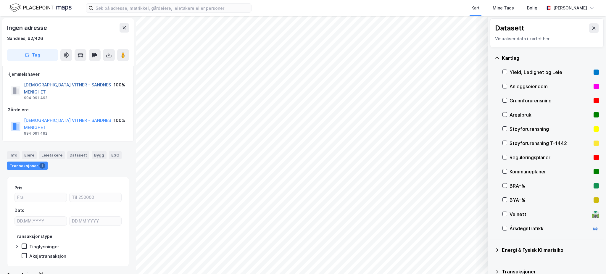
click at [0, 0] on button "JEHOVAS VITNER - SANDNES MENIGHET" at bounding box center [0, 0] width 0 height 0
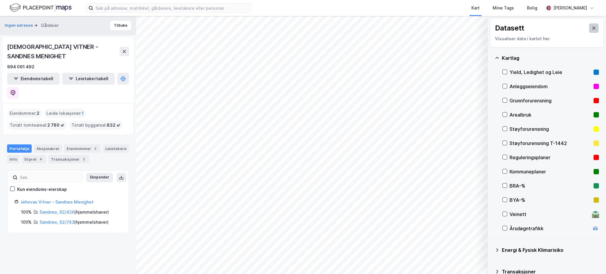
click at [592, 27] on icon at bounding box center [594, 28] width 5 height 5
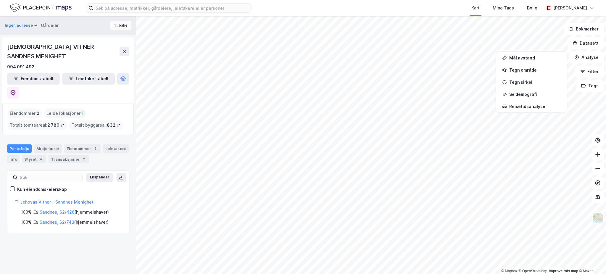
click at [116, 27] on button "Tilbake" at bounding box center [120, 25] width 21 height 9
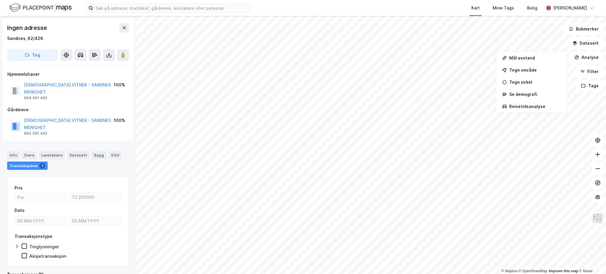
click at [219, 0] on html "Kart Mine Tags Bolig Joakim Neresen © Mapbox © OpenStreetMap Improve this map ©…" at bounding box center [303, 137] width 606 height 274
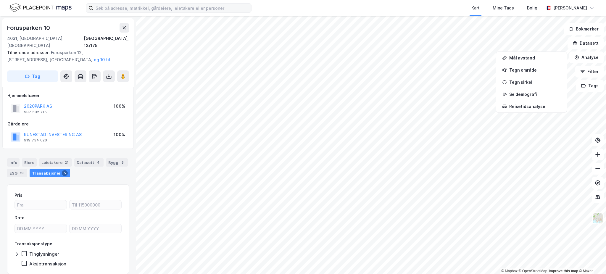
scroll to position [7, 0]
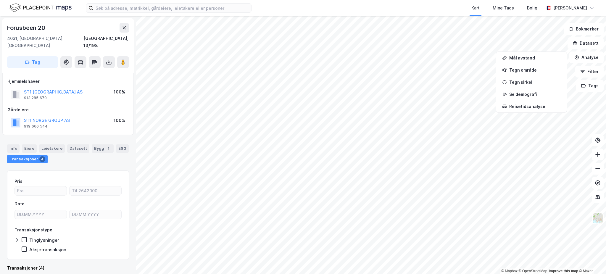
click at [462, 274] on html "Kart Mine Tags Bolig Joakim Neresen © Mapbox © OpenStreetMap Improve this map ©…" at bounding box center [303, 137] width 606 height 274
click at [124, 23] on button at bounding box center [124, 27] width 9 height 9
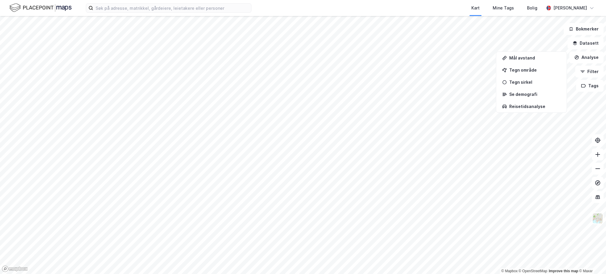
click at [173, 274] on html "Kart Mine Tags Bolig Joakim Neresen © Mapbox © OpenStreetMap Improve this map ©…" at bounding box center [303, 137] width 606 height 274
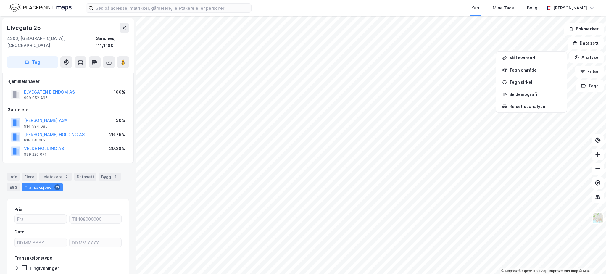
scroll to position [7, 0]
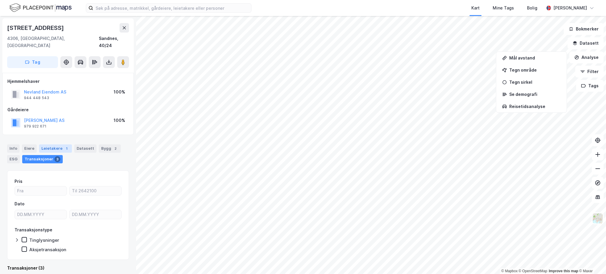
click at [58, 144] on div "Leietakere 1" at bounding box center [55, 148] width 33 height 8
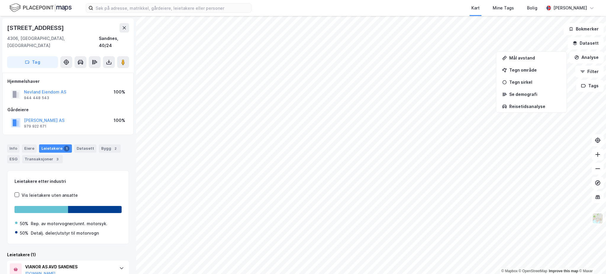
scroll to position [23, 0]
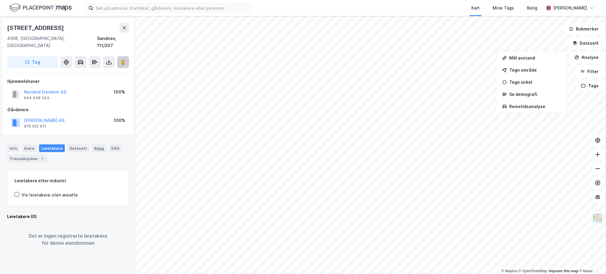
click at [127, 56] on button at bounding box center [123, 62] width 12 height 12
click at [591, 46] on button "Datasett" at bounding box center [586, 43] width 36 height 12
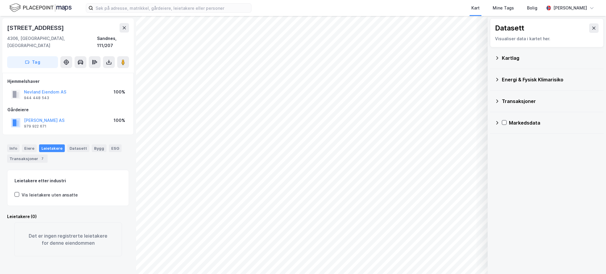
click at [514, 64] on div "Kartlag" at bounding box center [547, 58] width 104 height 14
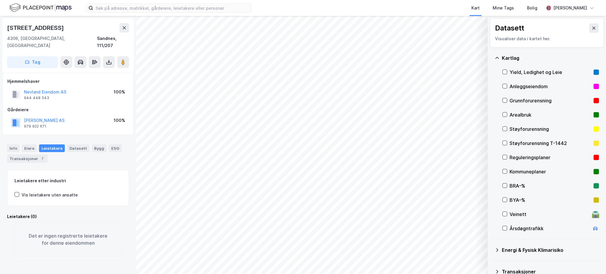
click at [523, 157] on div "Reguleringsplaner" at bounding box center [551, 157] width 82 height 7
click at [524, 170] on div "Kommuneplaner" at bounding box center [551, 171] width 82 height 7
click at [471, 262] on button "Vis" at bounding box center [457, 258] width 49 height 9
click at [474, 245] on icon at bounding box center [476, 245] width 5 height 5
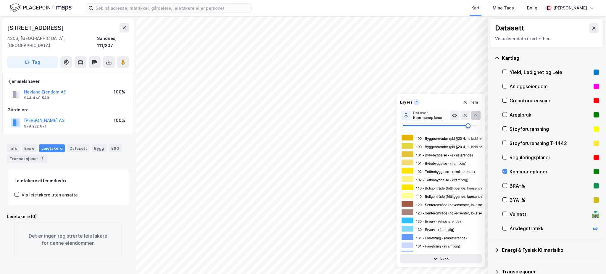
type input "100"
drag, startPoint x: 456, startPoint y: 126, endPoint x: 480, endPoint y: 130, distance: 24.3
click at [489, 126] on div "© Mapbox © OpenStreetMap Improve this map © Maxar Datasett Visualiser data i ka…" at bounding box center [303, 145] width 606 height 258
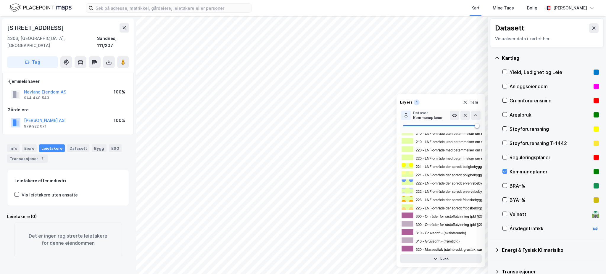
scroll to position [395, 0]
click at [469, 114] on button at bounding box center [465, 115] width 9 height 9
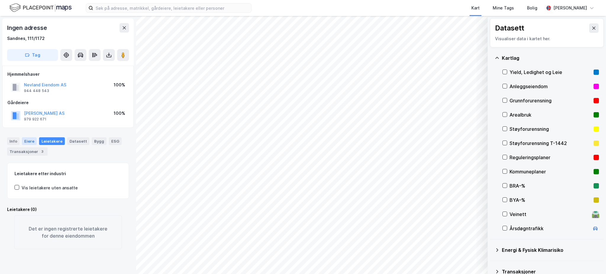
click at [30, 142] on div "Eiere" at bounding box center [29, 141] width 15 height 8
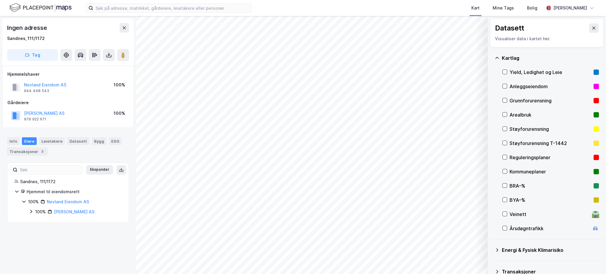
click at [36, 207] on div "100% Nevland Eiendom AS 100% Karl Nevland AS" at bounding box center [72, 206] width 100 height 17
click at [39, 210] on div "100%" at bounding box center [40, 211] width 11 height 7
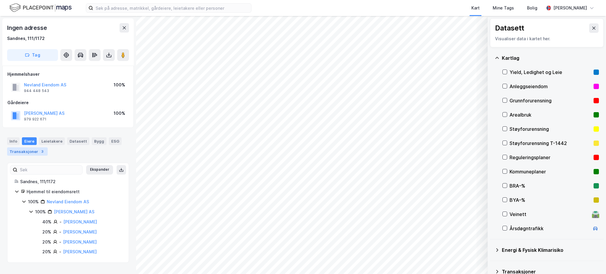
click at [31, 153] on div "Transaksjoner 3" at bounding box center [27, 151] width 41 height 8
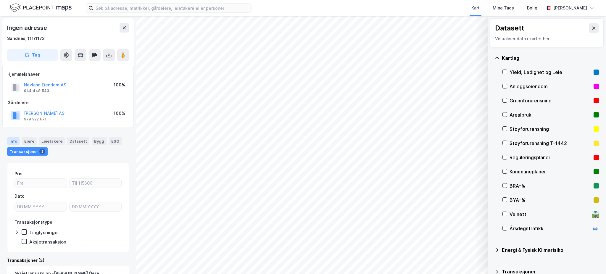
click at [13, 139] on div "Info" at bounding box center [13, 141] width 12 height 8
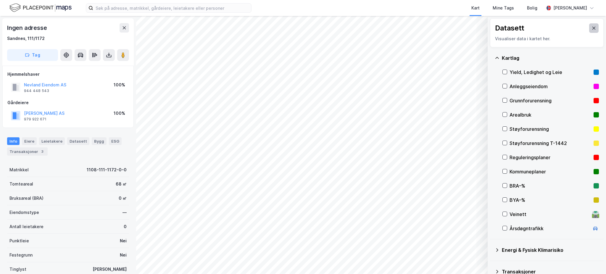
click at [592, 28] on icon at bounding box center [594, 28] width 5 height 5
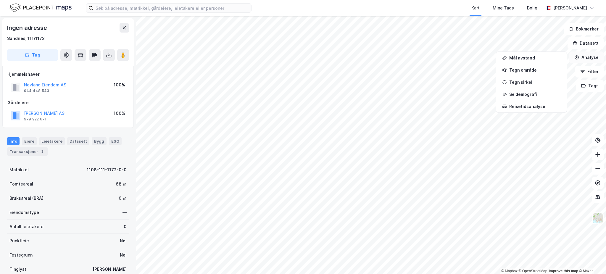
click at [582, 60] on button "Analyse" at bounding box center [586, 58] width 34 height 12
click at [586, 57] on button "Analyse" at bounding box center [586, 58] width 34 height 12
click at [530, 71] on div "Tegn område" at bounding box center [535, 69] width 52 height 5
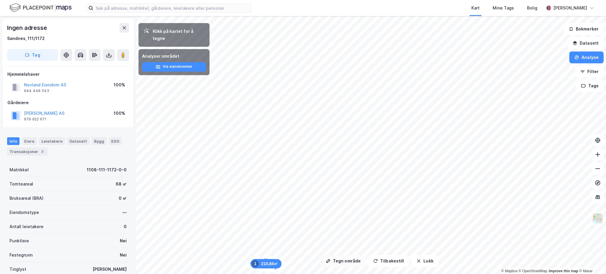
click at [325, 265] on div "Tegn område Tilbakestill Lukk Klikk på kartet for å tegne Analyser området Vis …" at bounding box center [303, 145] width 606 height 258
click at [429, 263] on button "Lukk" at bounding box center [424, 261] width 27 height 12
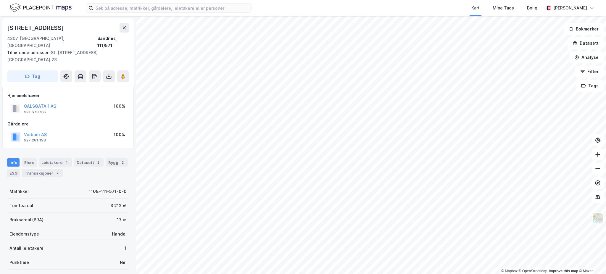
scroll to position [2, 0]
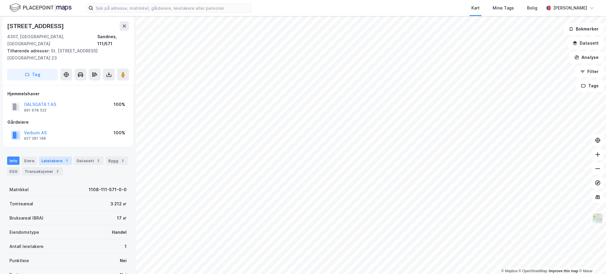
click at [64, 158] on div "1" at bounding box center [67, 161] width 6 height 6
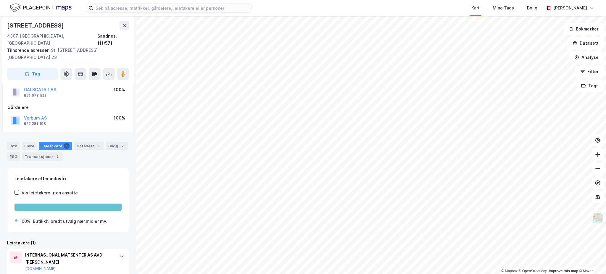
scroll to position [23, 0]
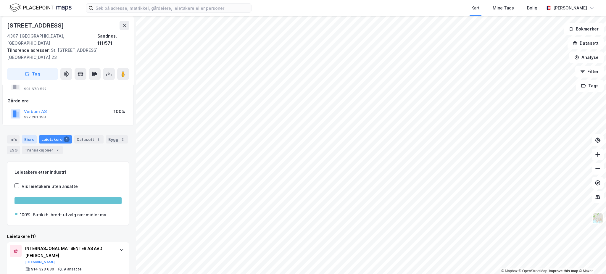
click at [29, 135] on div "Eiere" at bounding box center [29, 139] width 15 height 8
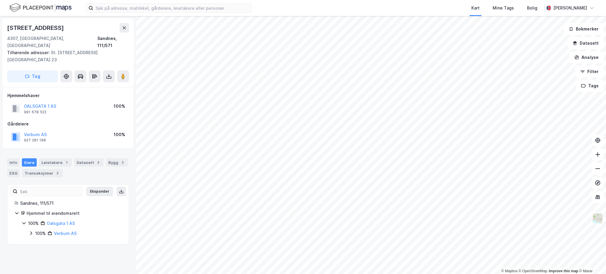
click at [44, 230] on div "100%" at bounding box center [40, 233] width 11 height 7
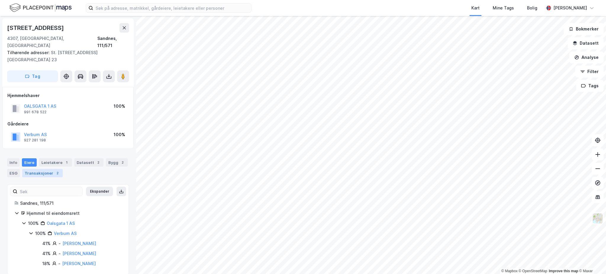
click at [48, 169] on div "Transaksjoner 2" at bounding box center [42, 173] width 41 height 8
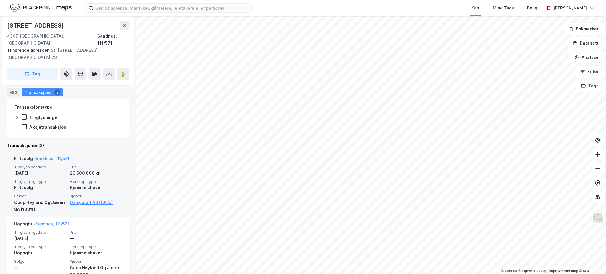
scroll to position [18, 0]
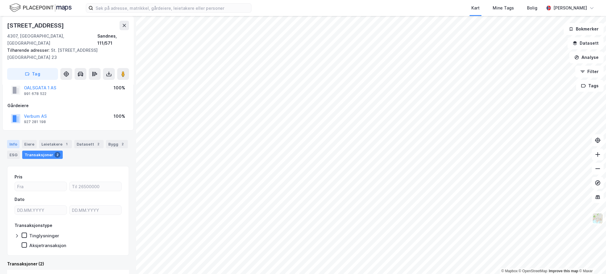
click at [12, 140] on div "Info" at bounding box center [13, 144] width 12 height 8
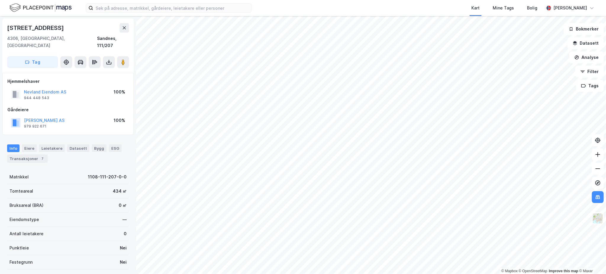
scroll to position [18, 0]
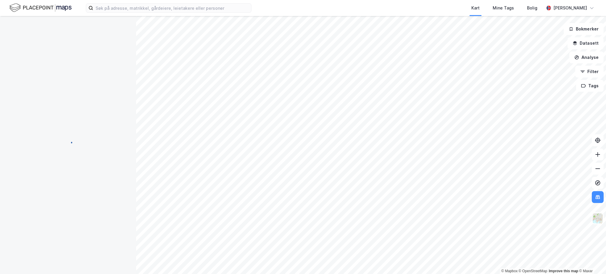
scroll to position [18, 0]
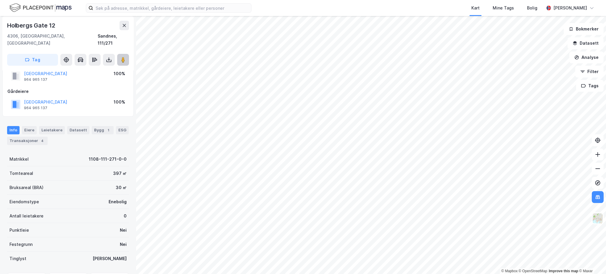
click at [127, 54] on button at bounding box center [123, 60] width 12 height 12
click at [269, 274] on html "Kart Mine Tags Bolig Joakim Neresen © Mapbox © OpenStreetMap Improve this map ©…" at bounding box center [303, 137] width 606 height 274
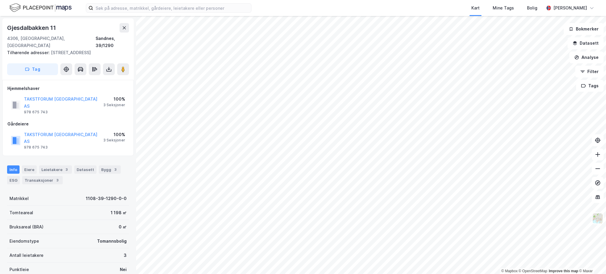
scroll to position [18, 0]
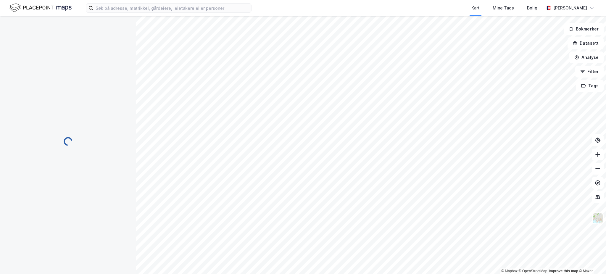
scroll to position [18, 0]
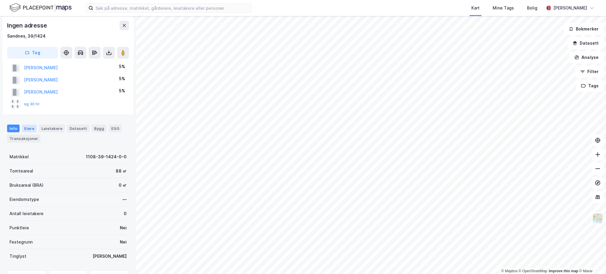
click at [30, 127] on div "Eiere" at bounding box center [29, 129] width 15 height 8
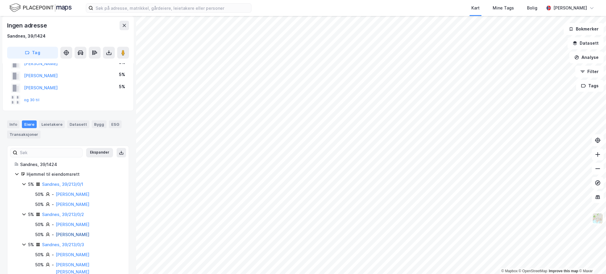
scroll to position [39, 0]
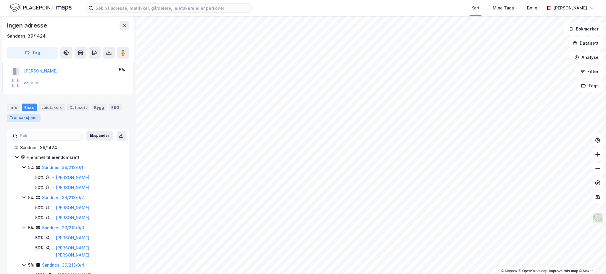
click at [28, 119] on div "Transaksjoner" at bounding box center [23, 118] width 33 height 8
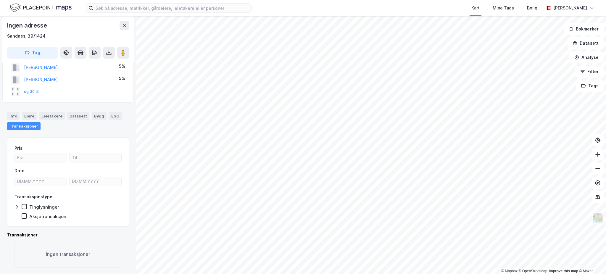
scroll to position [30, 0]
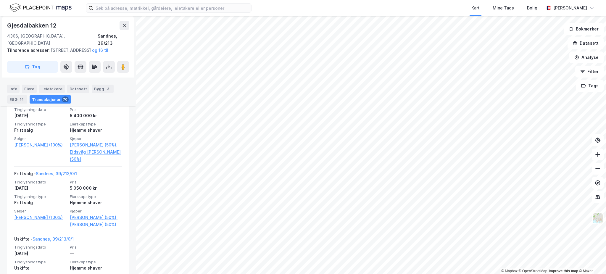
scroll to position [617, 0]
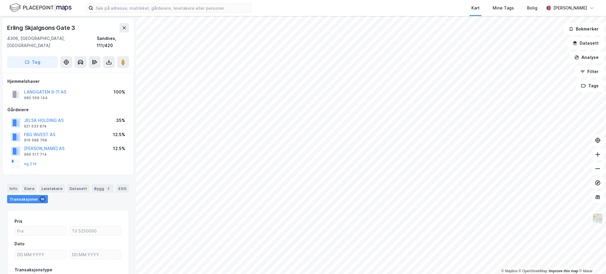
scroll to position [39, 0]
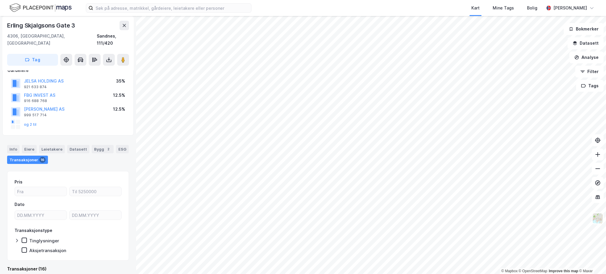
click at [276, 274] on html "Kart Mine Tags Bolig Joakim Neresen © Mapbox © OpenStreetMap Improve this map ©…" at bounding box center [303, 137] width 606 height 274
click at [397, 274] on html "Kart Mine Tags Bolig Joakim Neresen © Mapbox © OpenStreetMap Improve this map ©…" at bounding box center [303, 137] width 606 height 274
